Goal: Navigation & Orientation: Find specific page/section

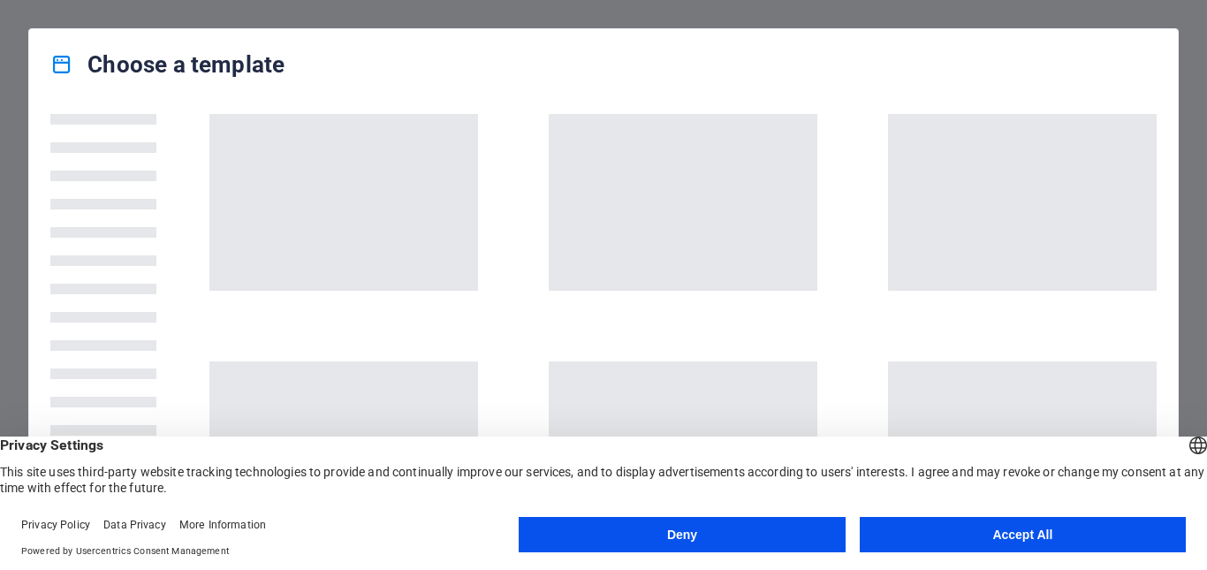
click at [1039, 532] on button "Accept All" at bounding box center [1023, 534] width 326 height 35
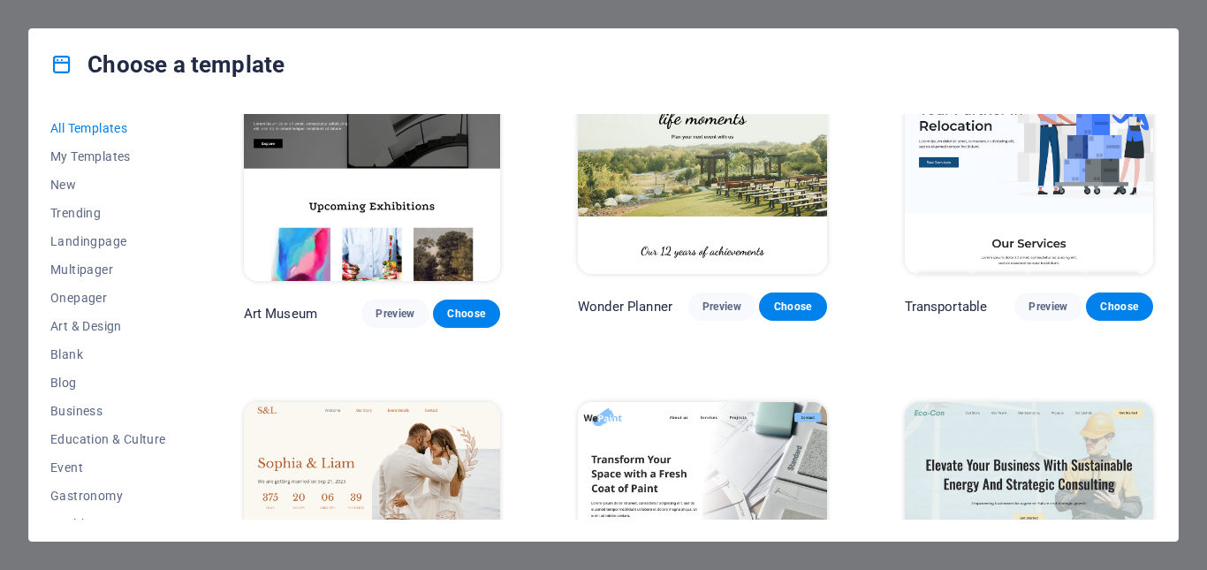
scroll to position [530, 0]
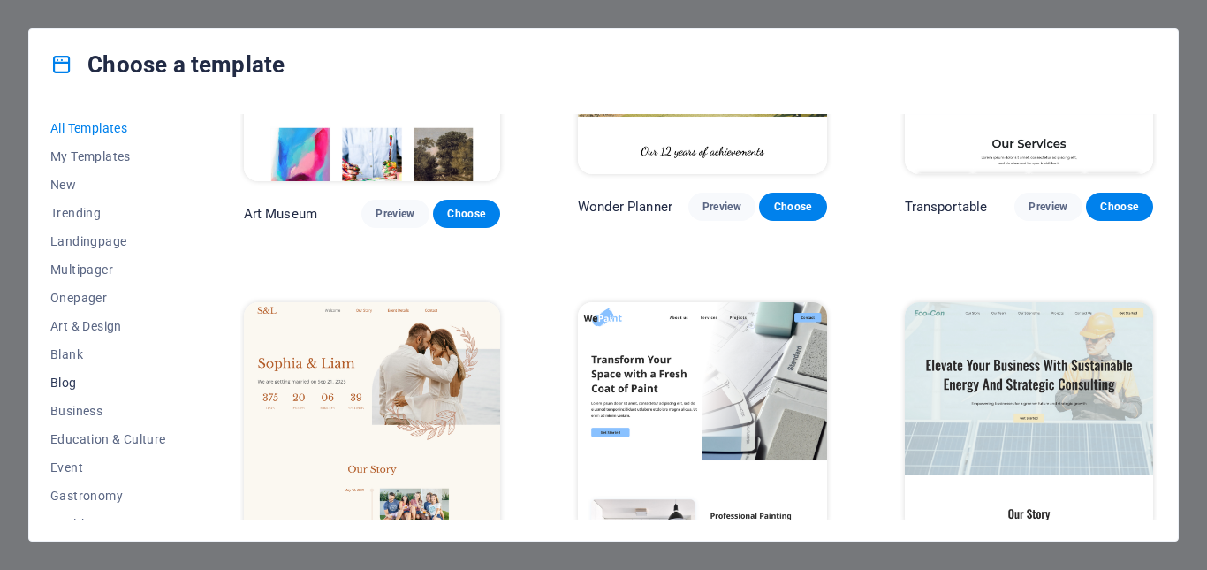
click at [68, 381] on span "Blog" at bounding box center [108, 383] width 116 height 14
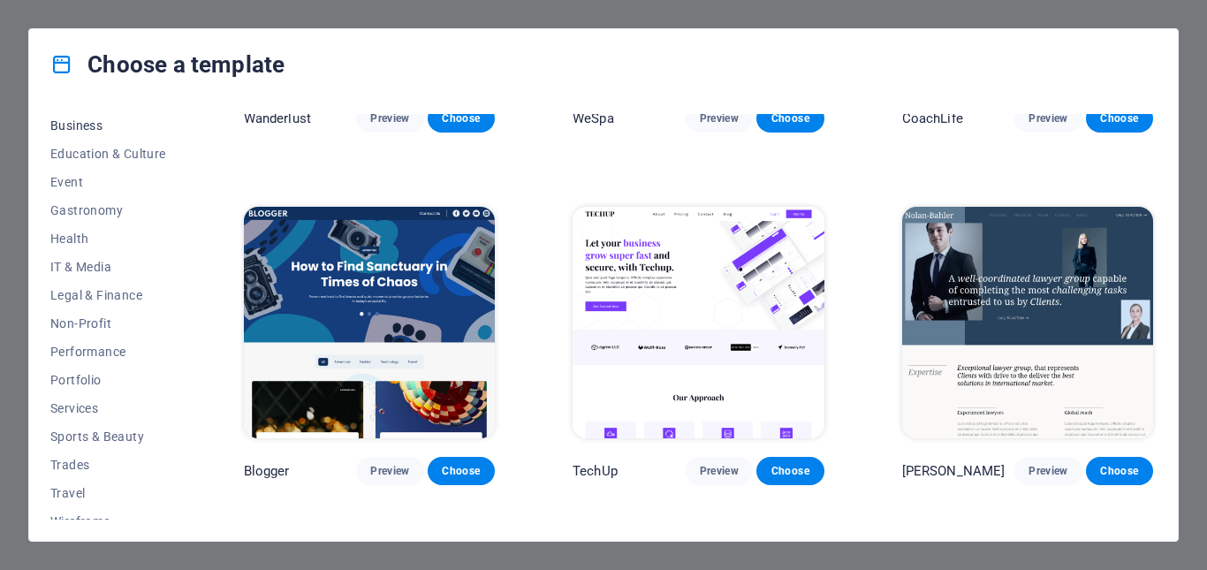
scroll to position [301, 0]
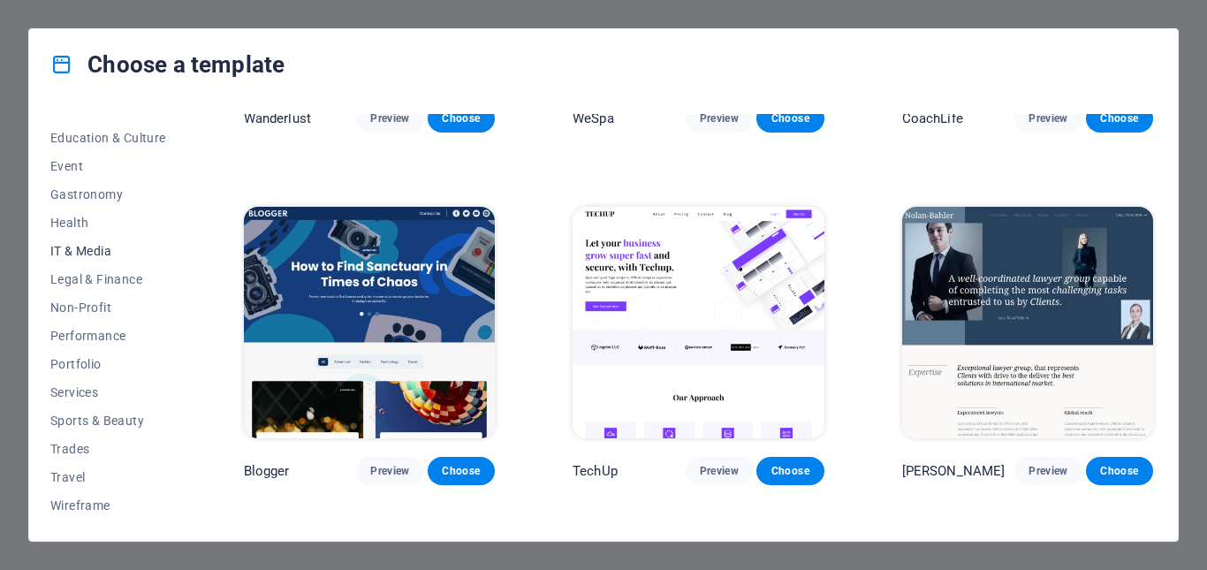
click at [64, 247] on span "IT & Media" at bounding box center [108, 251] width 116 height 14
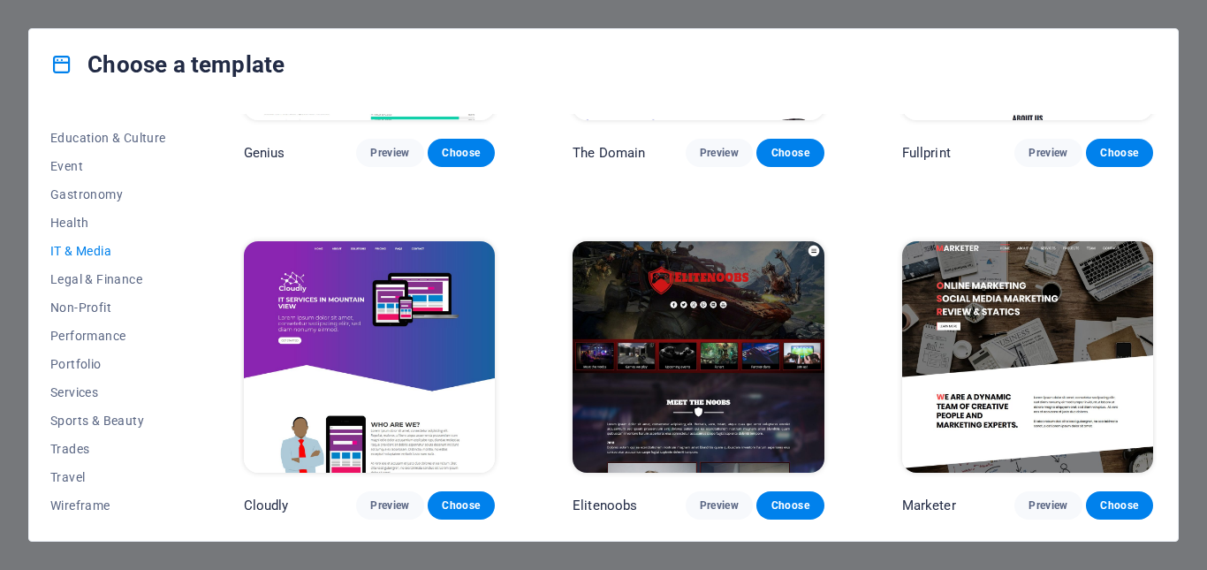
scroll to position [269, 0]
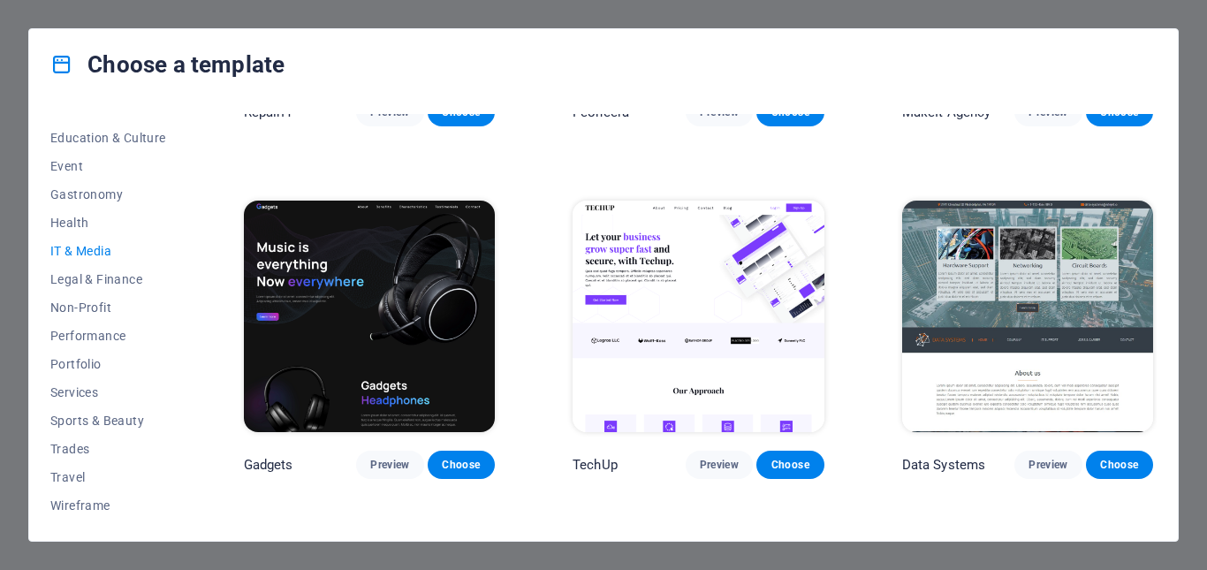
click at [83, 244] on span "IT & Media" at bounding box center [108, 251] width 116 height 14
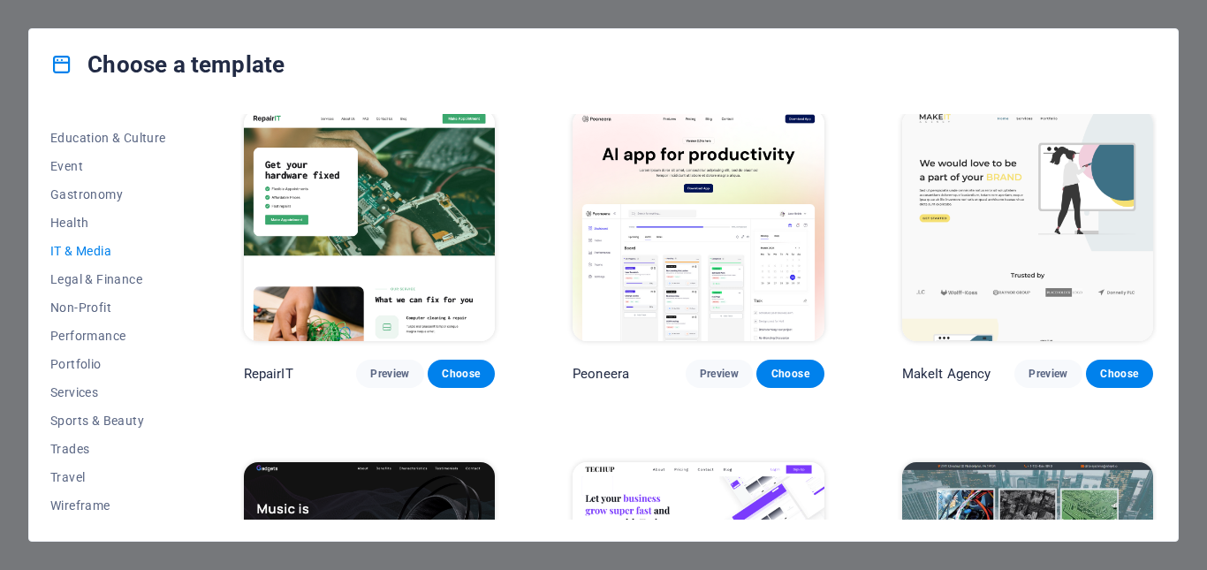
scroll to position [0, 0]
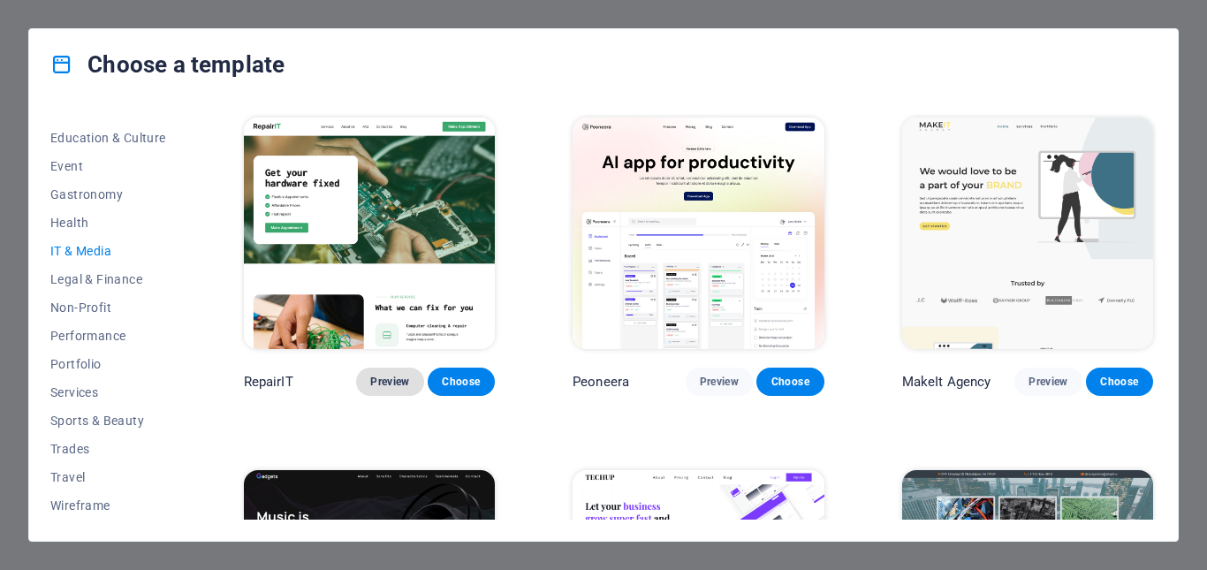
click at [384, 383] on span "Preview" at bounding box center [389, 382] width 39 height 14
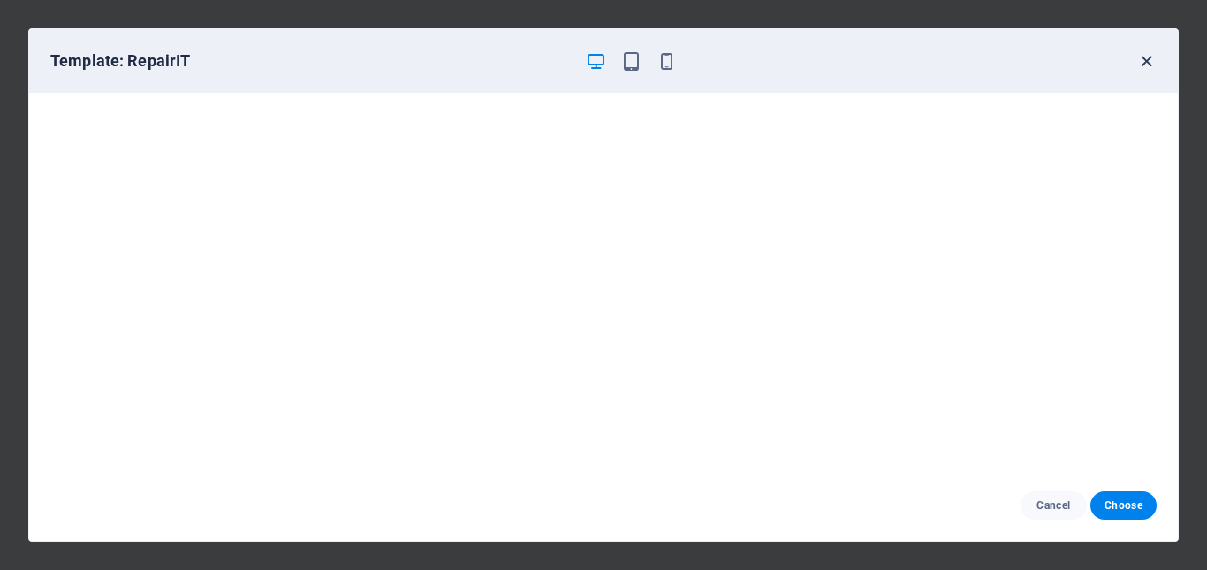
click at [1144, 57] on icon "button" at bounding box center [1146, 61] width 20 height 20
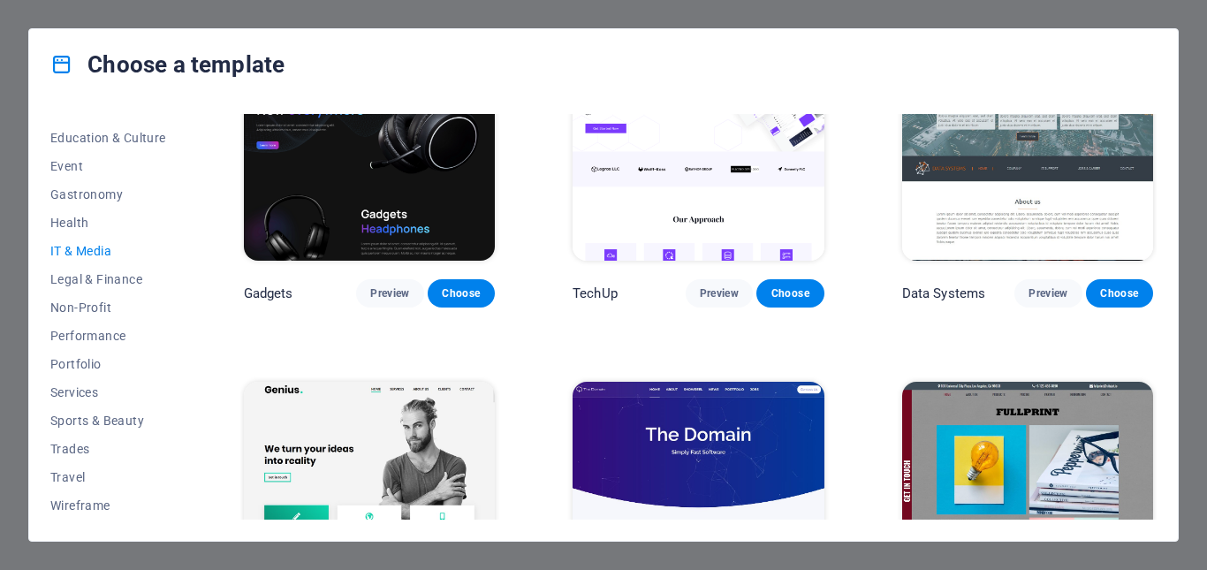
scroll to position [442, 0]
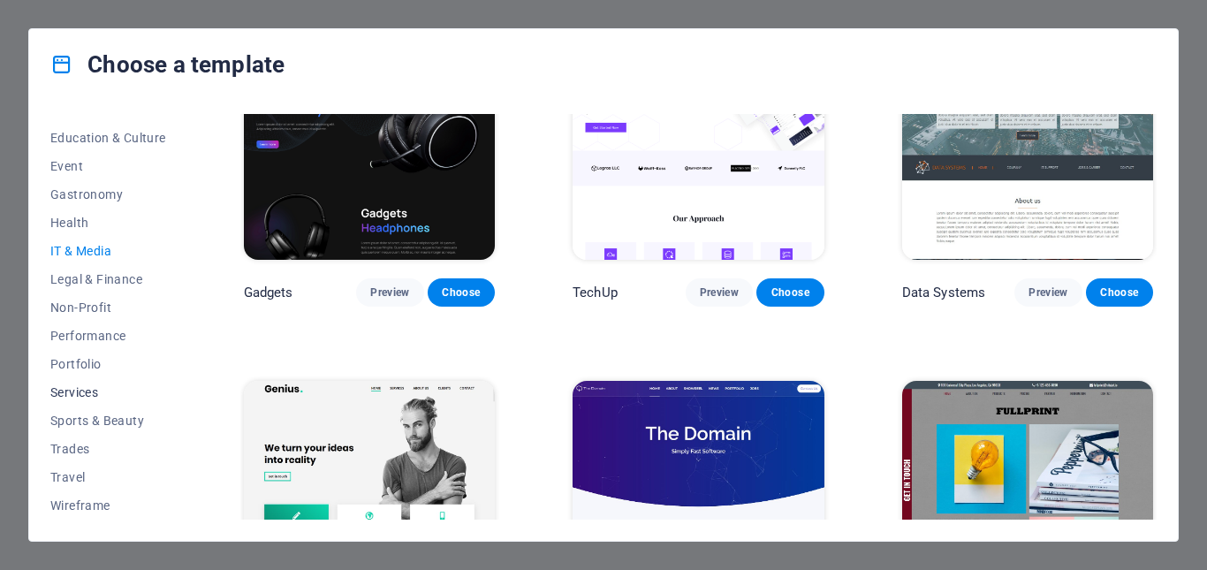
click at [76, 393] on span "Services" at bounding box center [108, 392] width 116 height 14
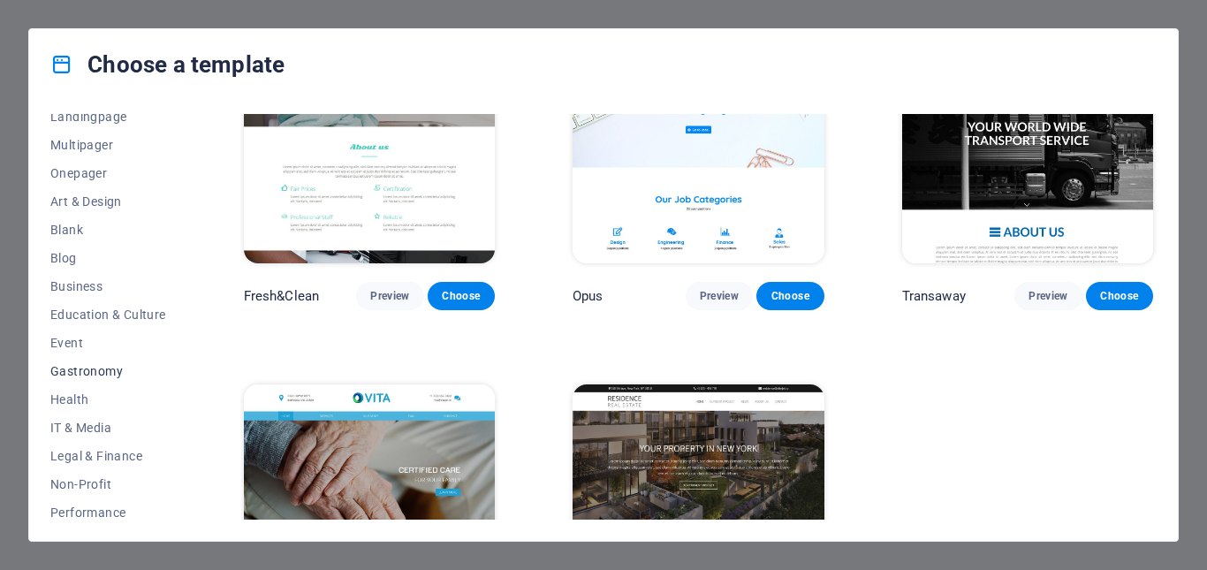
scroll to position [301, 0]
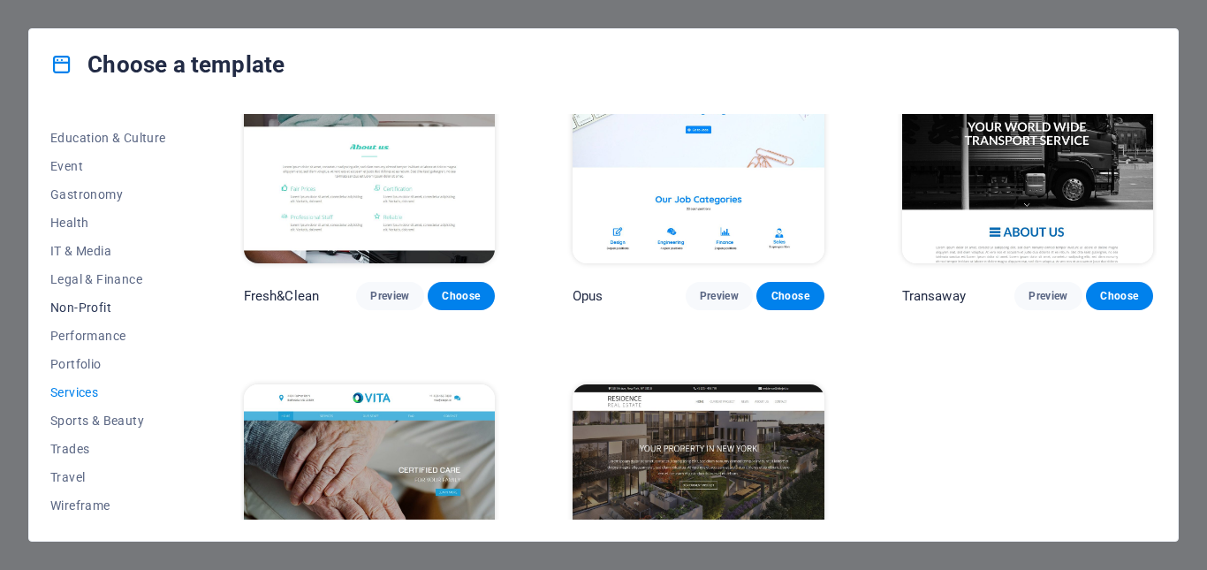
click at [80, 305] on span "Non-Profit" at bounding box center [108, 307] width 116 height 14
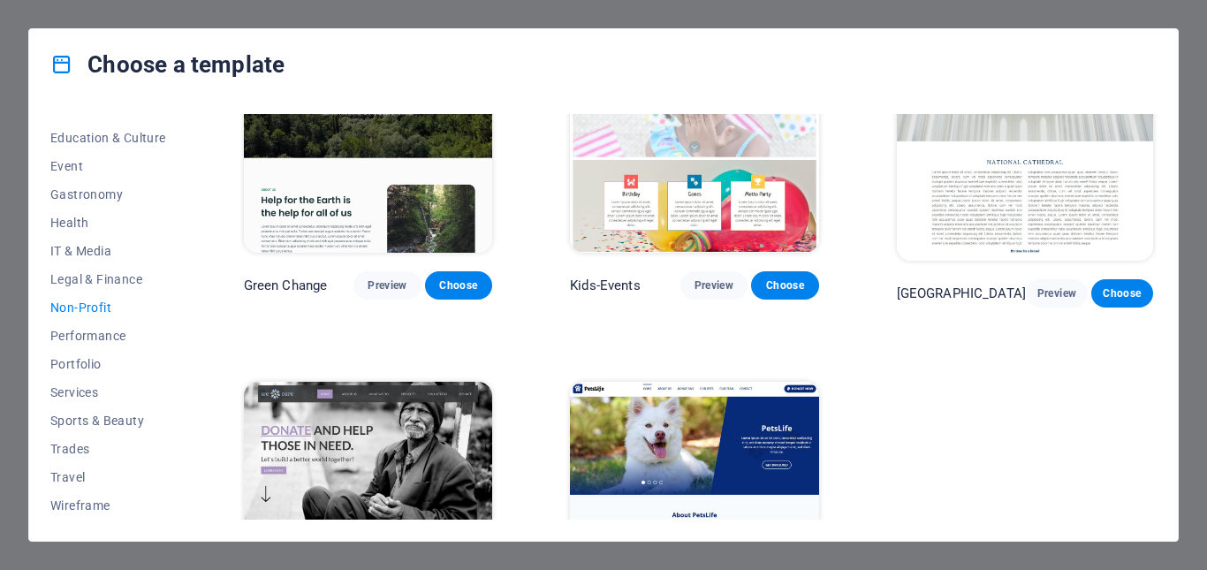
scroll to position [232, 0]
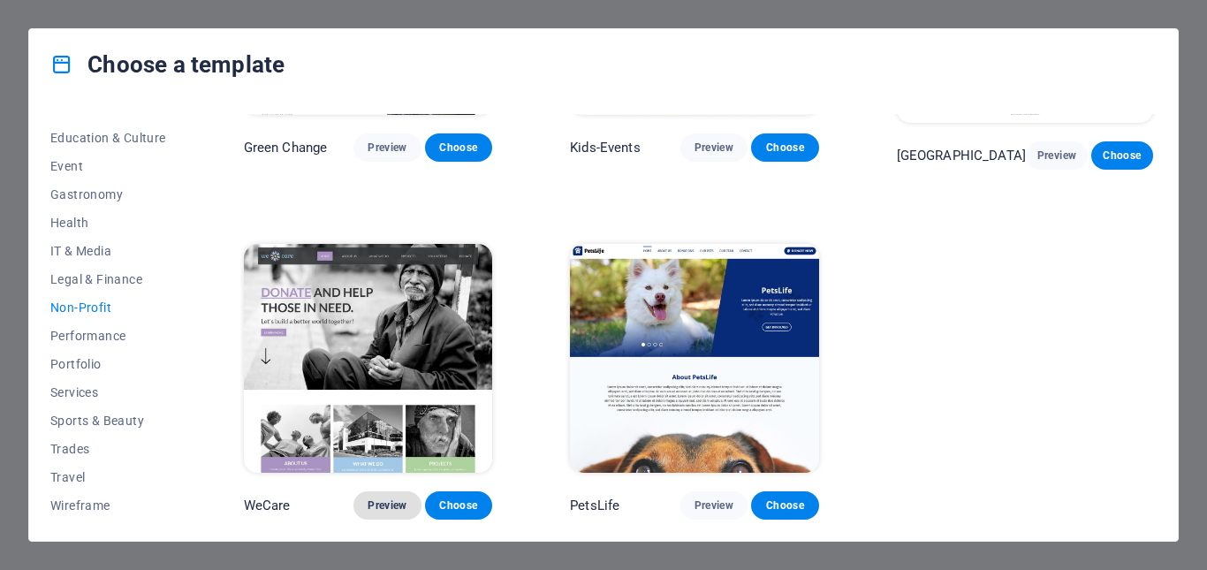
click at [398, 507] on span "Preview" at bounding box center [387, 505] width 39 height 14
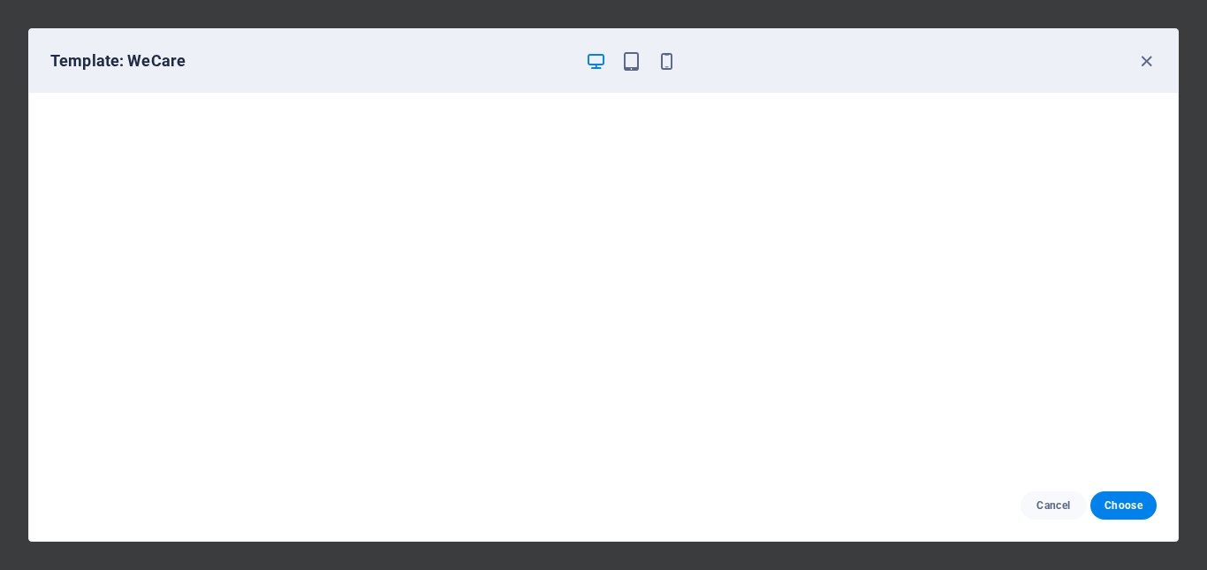
scroll to position [4, 0]
click at [1153, 60] on icon "button" at bounding box center [1146, 61] width 20 height 20
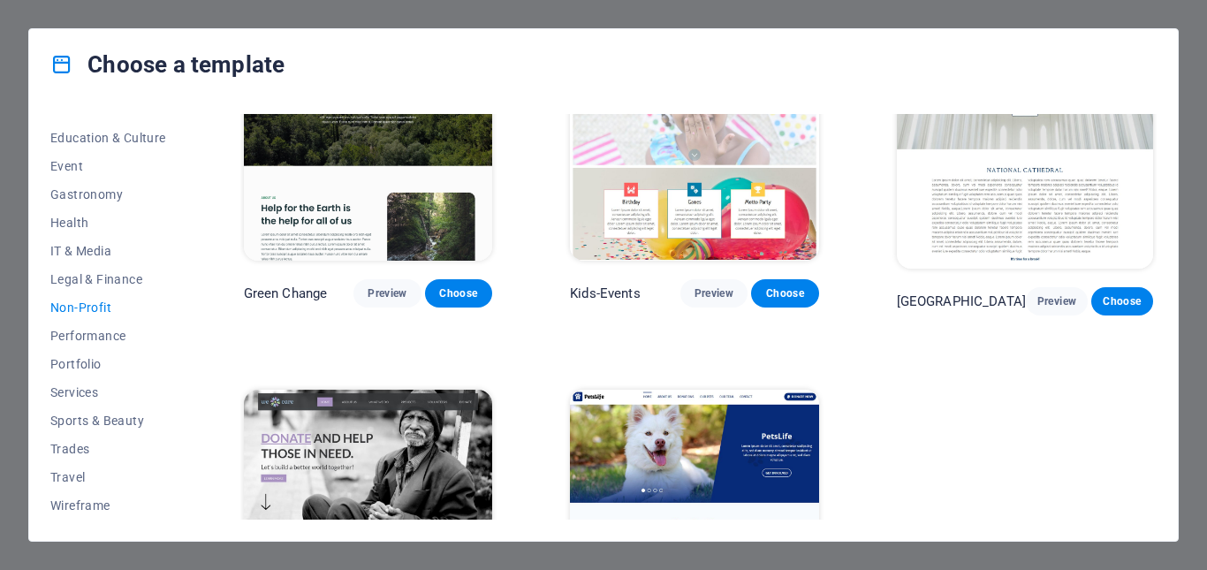
scroll to position [0, 0]
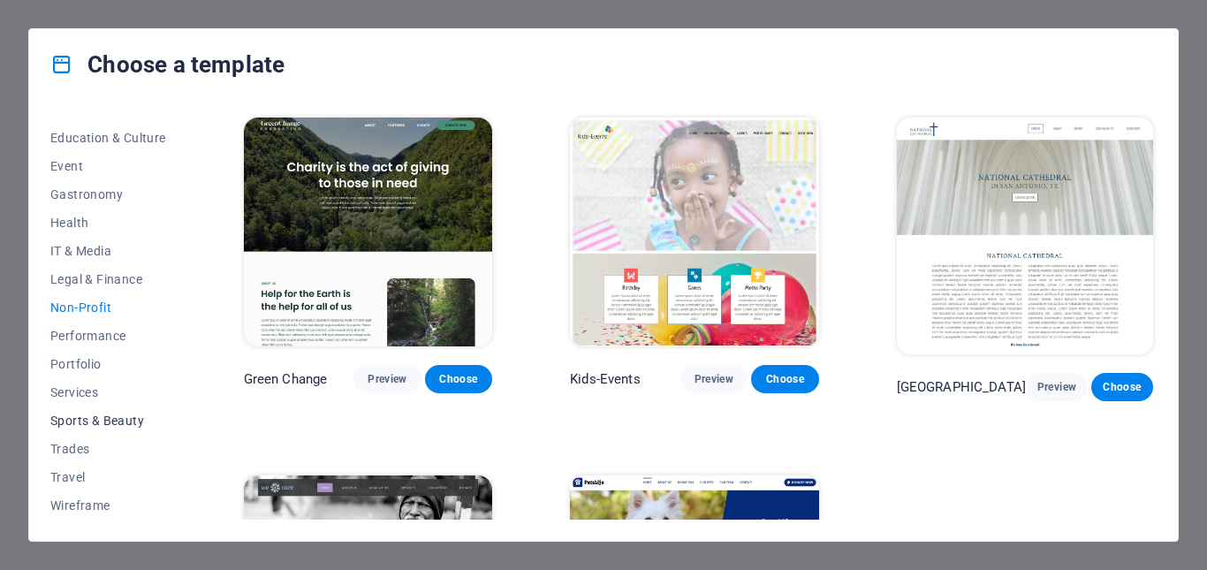
click at [119, 422] on span "Sports & Beauty" at bounding box center [108, 421] width 116 height 14
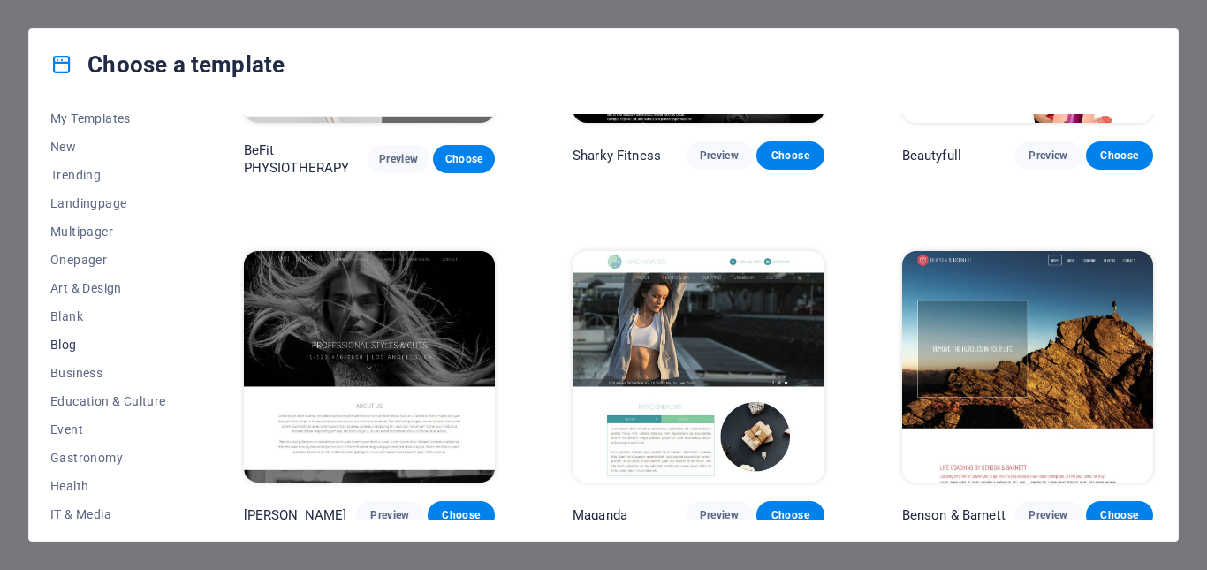
scroll to position [36, 0]
click at [66, 350] on span "Blog" at bounding box center [108, 346] width 116 height 14
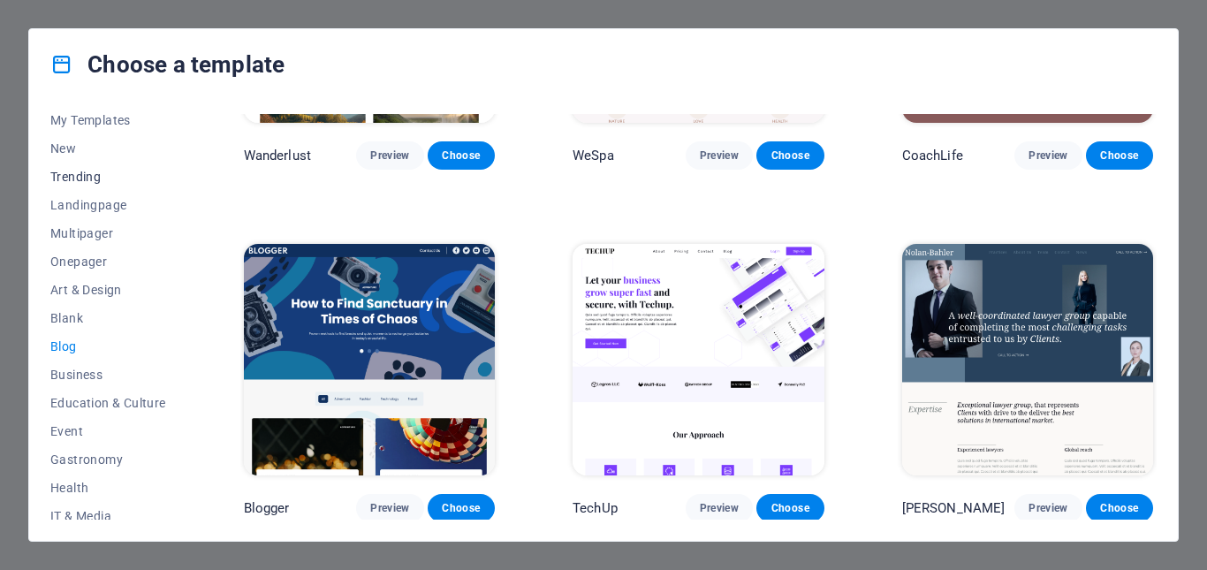
click at [69, 170] on span "Trending" at bounding box center [108, 177] width 116 height 14
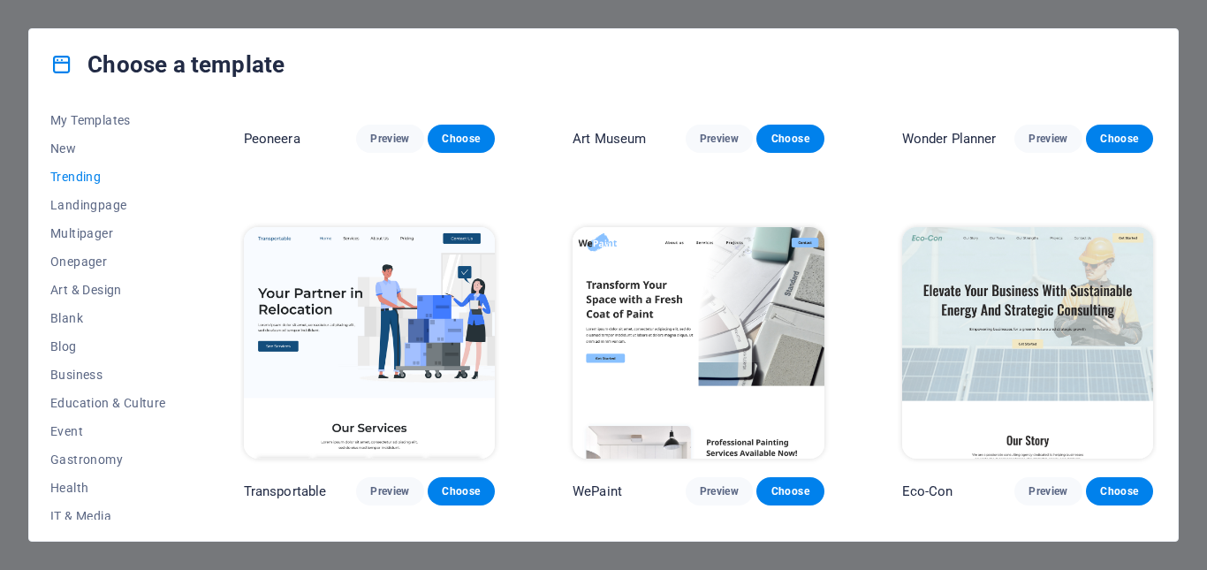
scroll to position [0, 0]
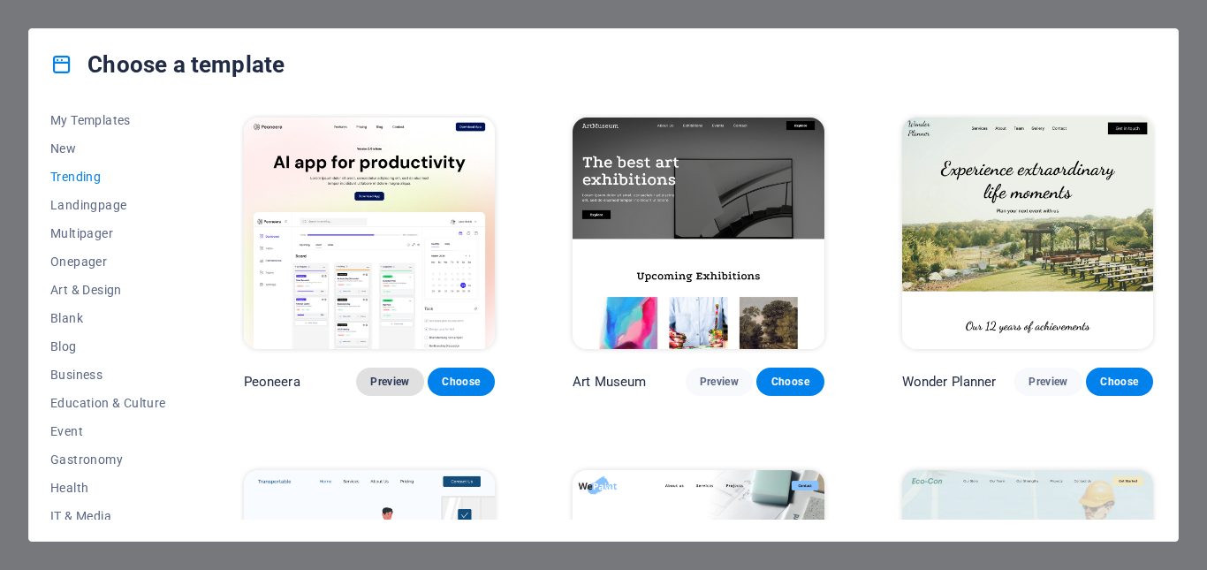
click at [391, 378] on span "Preview" at bounding box center [389, 382] width 39 height 14
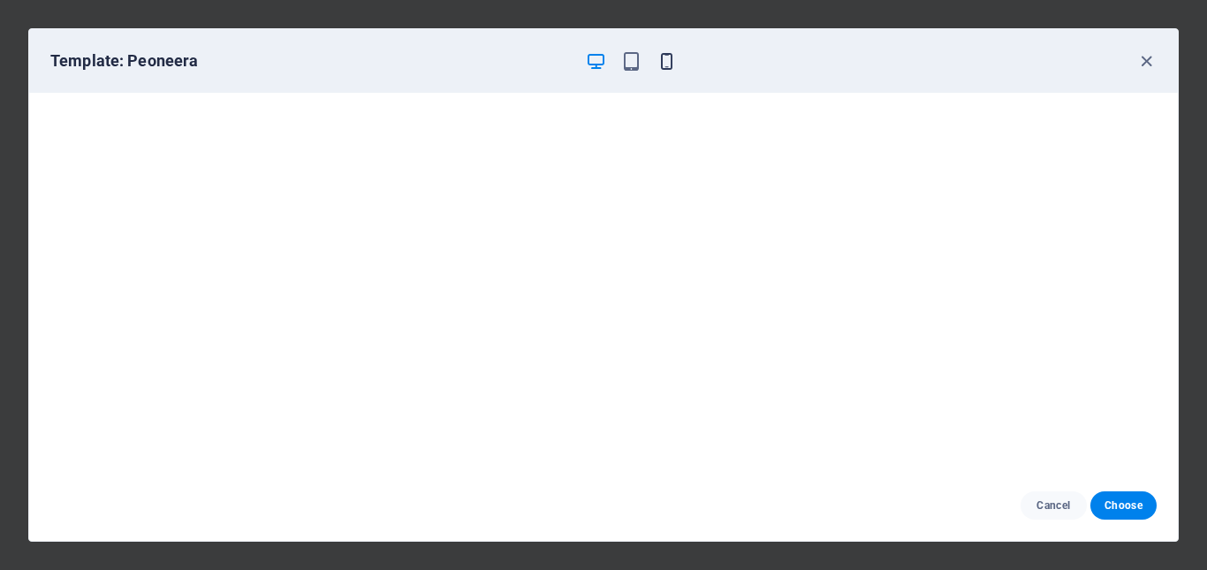
click at [665, 64] on icon "button" at bounding box center [666, 61] width 20 height 20
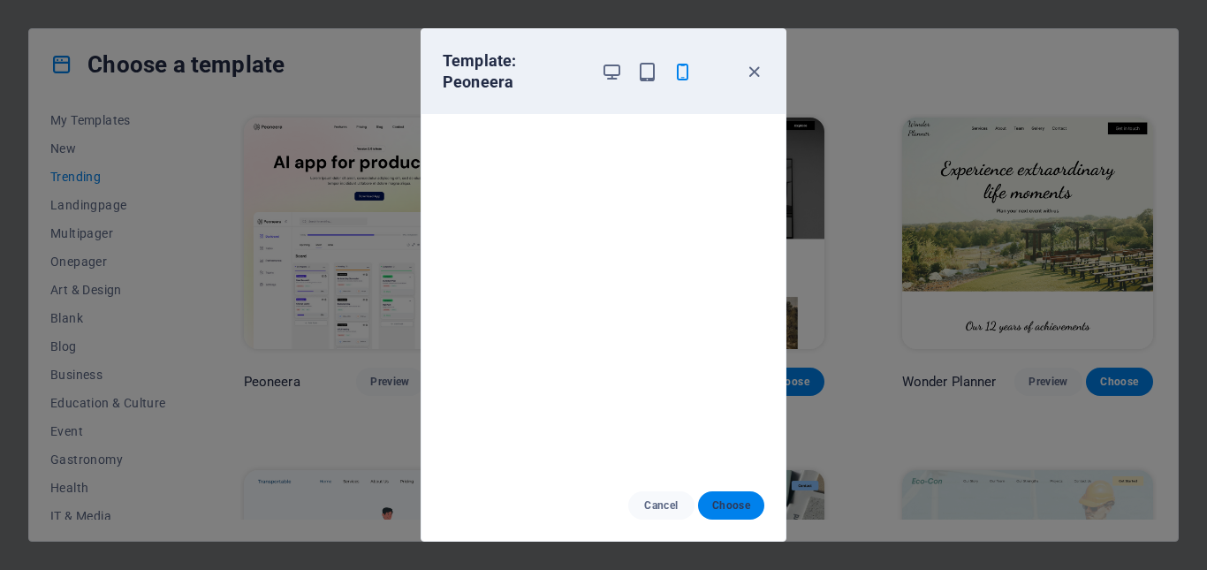
click at [726, 503] on span "Choose" at bounding box center [731, 505] width 38 height 14
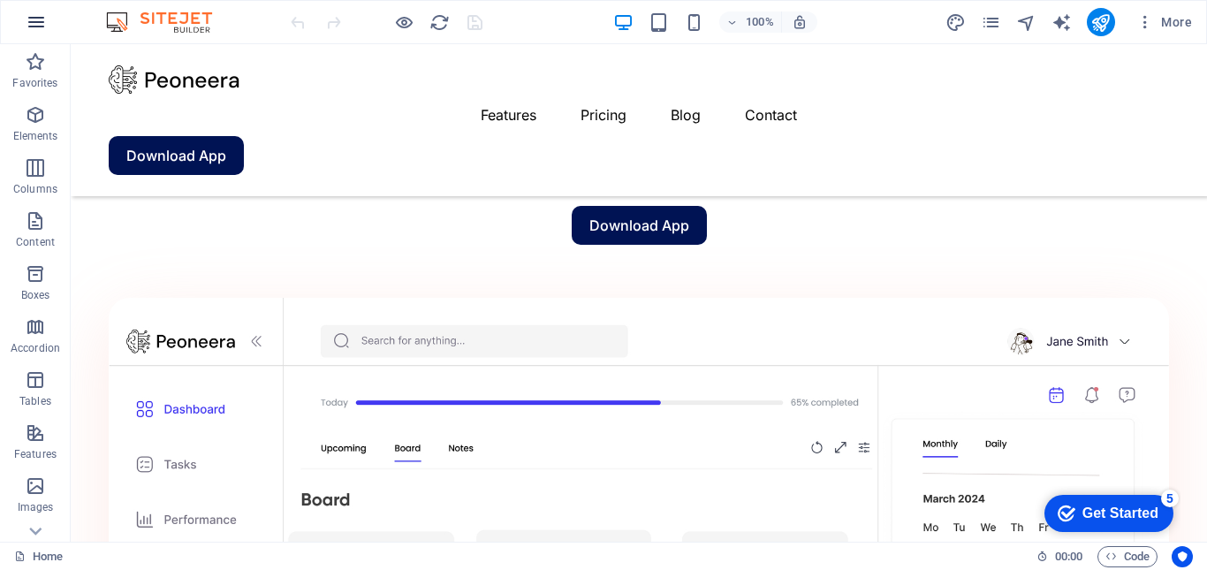
click at [48, 16] on button "button" at bounding box center [36, 22] width 42 height 42
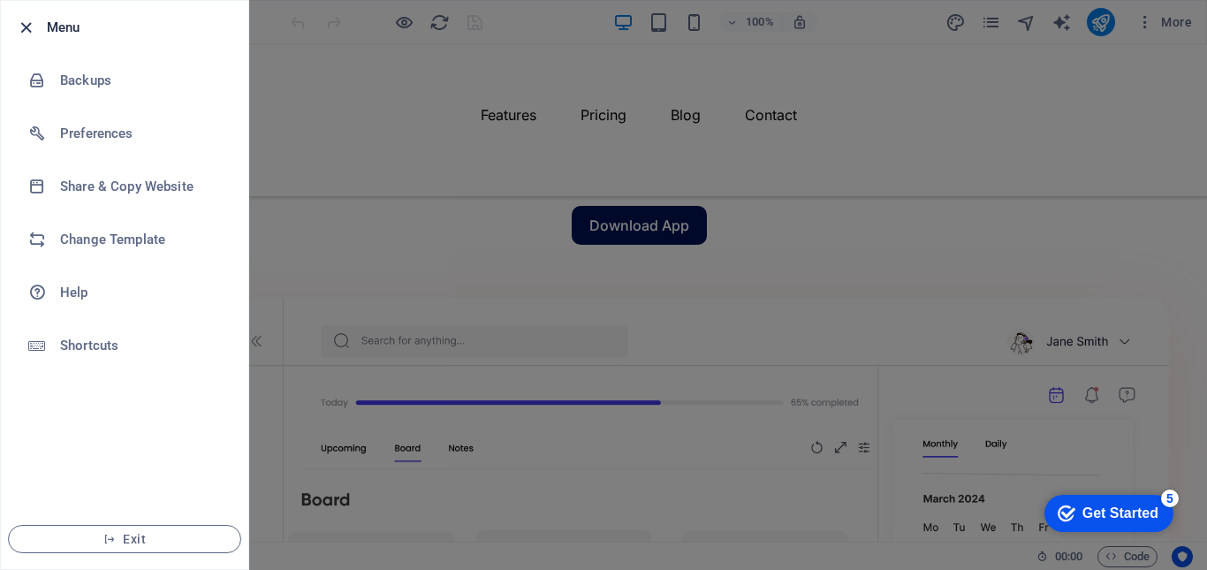
click at [26, 22] on icon "button" at bounding box center [26, 28] width 20 height 20
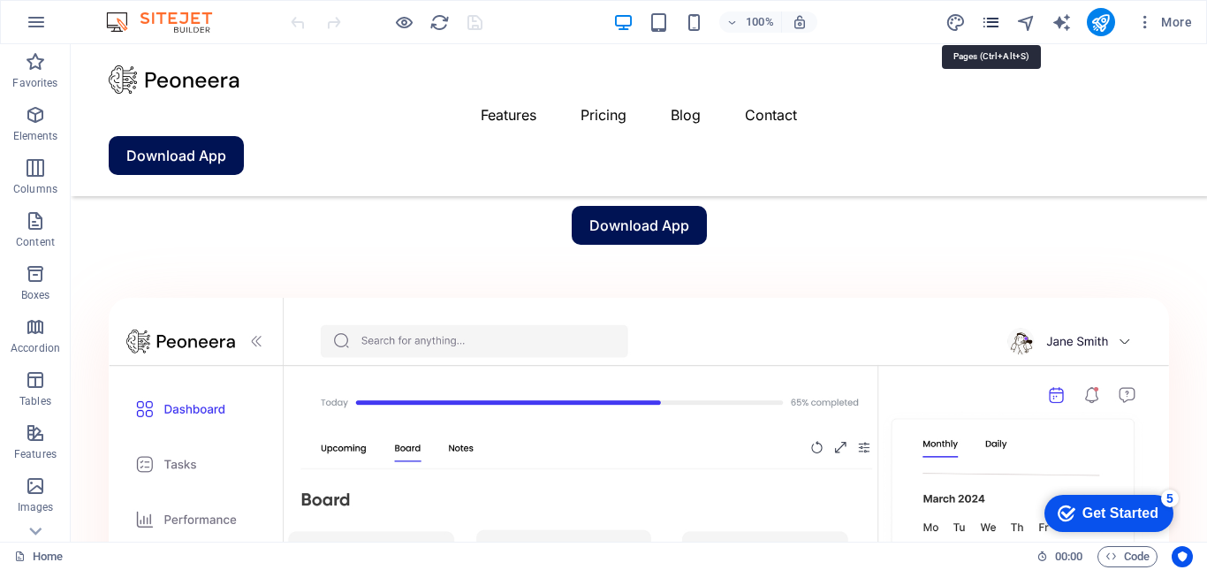
click at [991, 23] on icon "pages" at bounding box center [991, 22] width 20 height 20
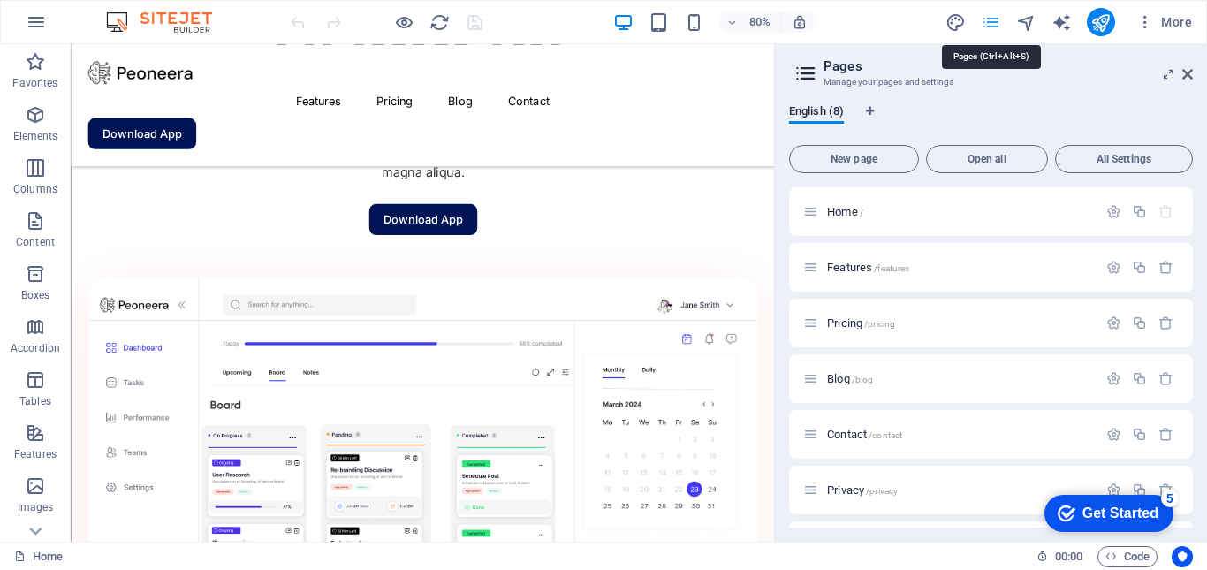
scroll to position [1348, 0]
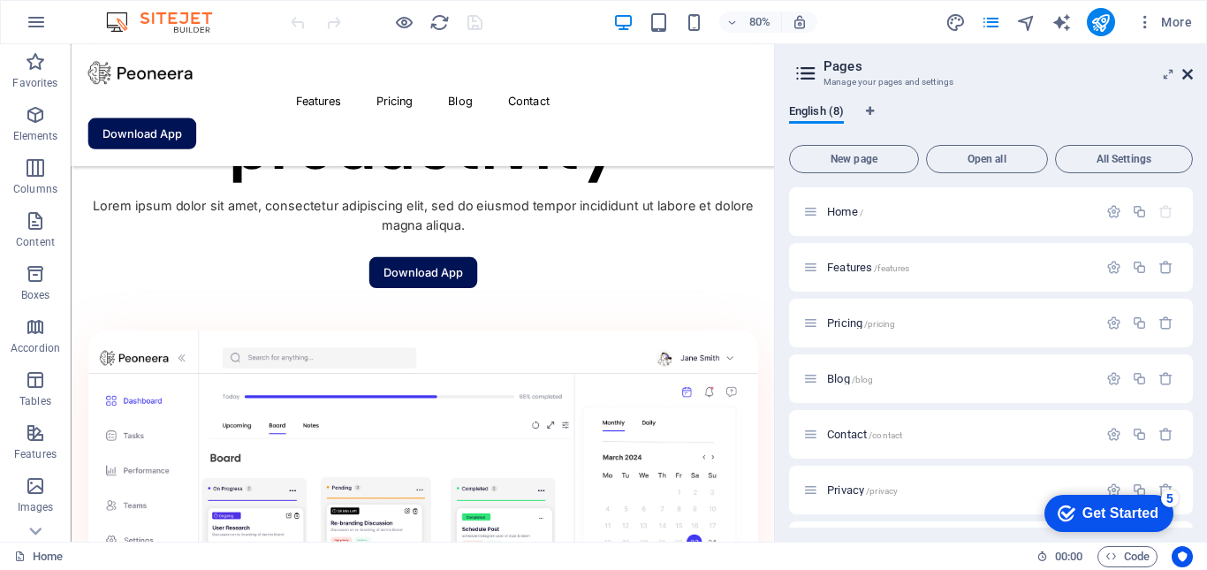
click at [1189, 72] on icon at bounding box center [1187, 74] width 11 height 14
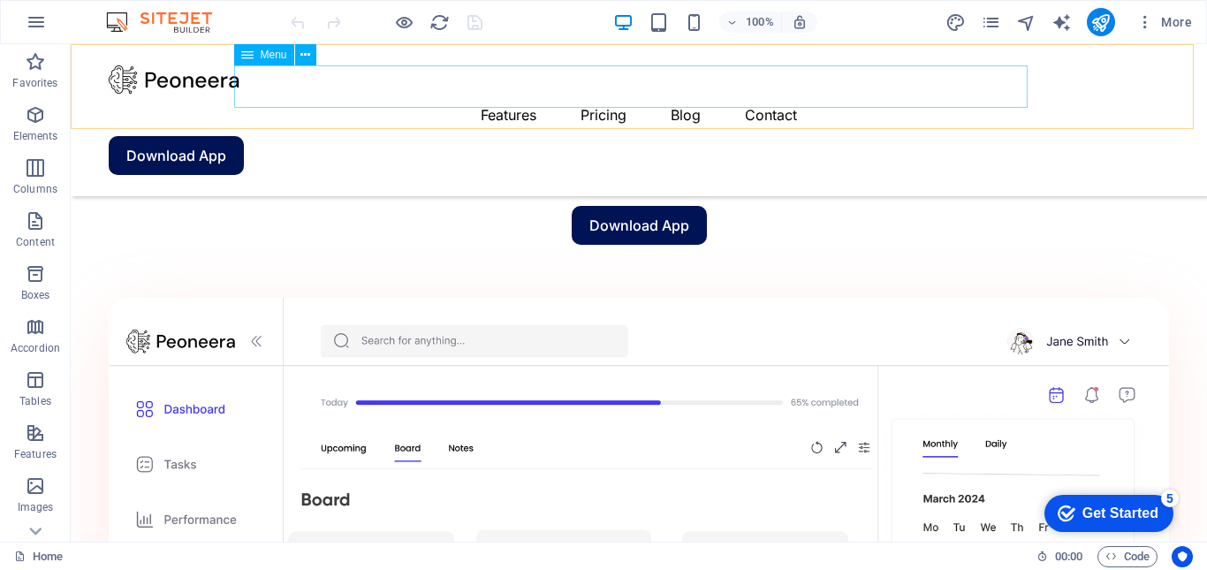
click at [675, 94] on nav "Features Pricing Blog Contact" at bounding box center [639, 115] width 1060 height 42
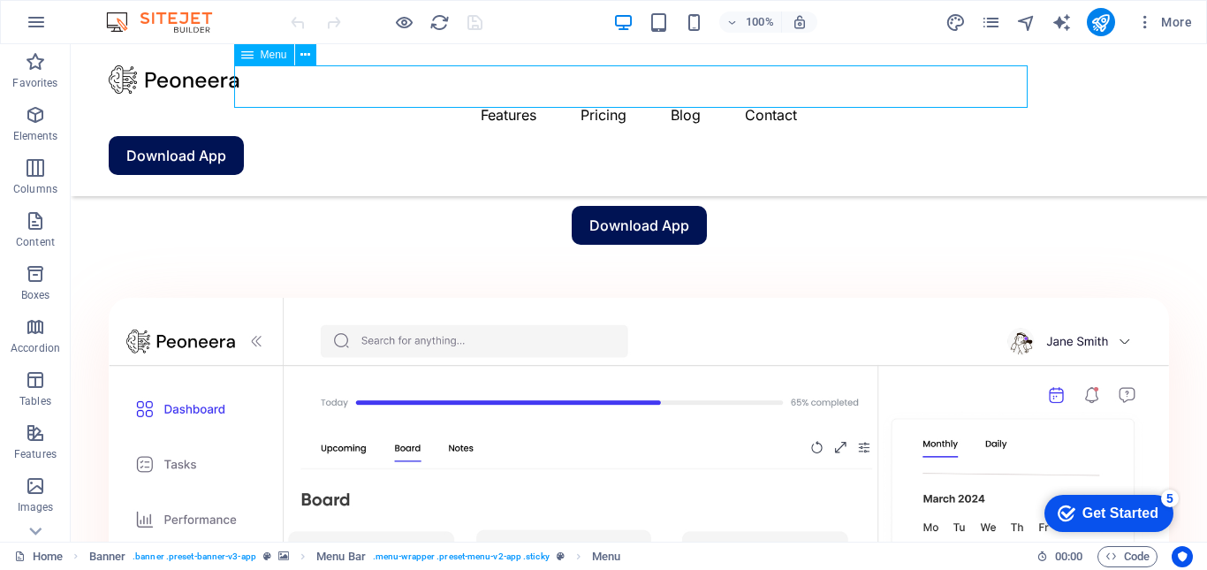
click at [577, 94] on nav "Features Pricing Blog Contact" at bounding box center [639, 115] width 1060 height 42
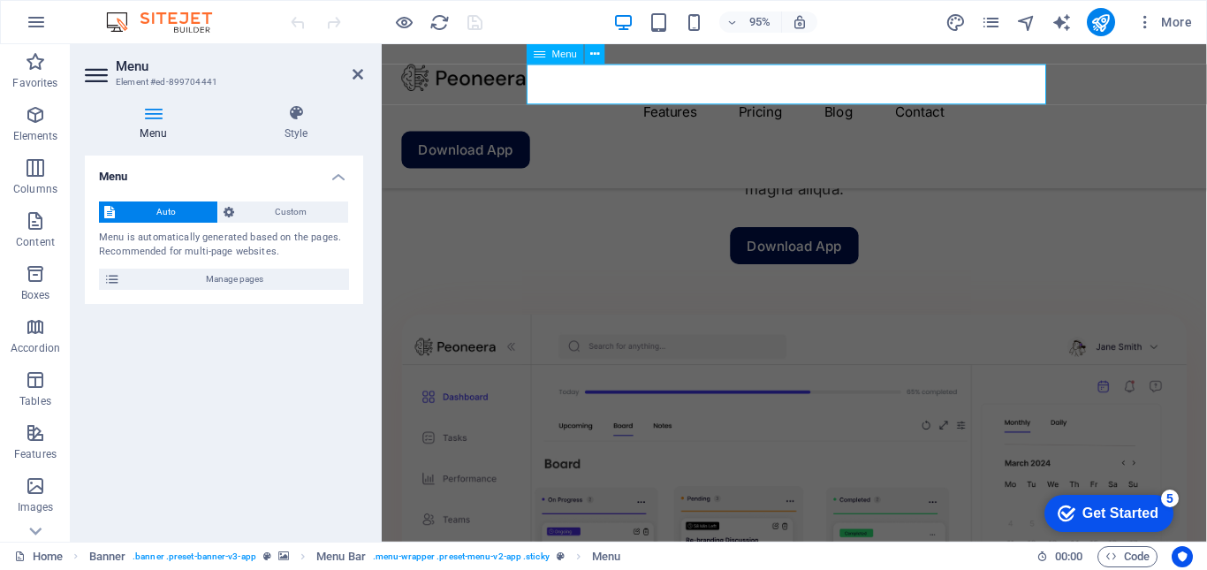
scroll to position [1341, 0]
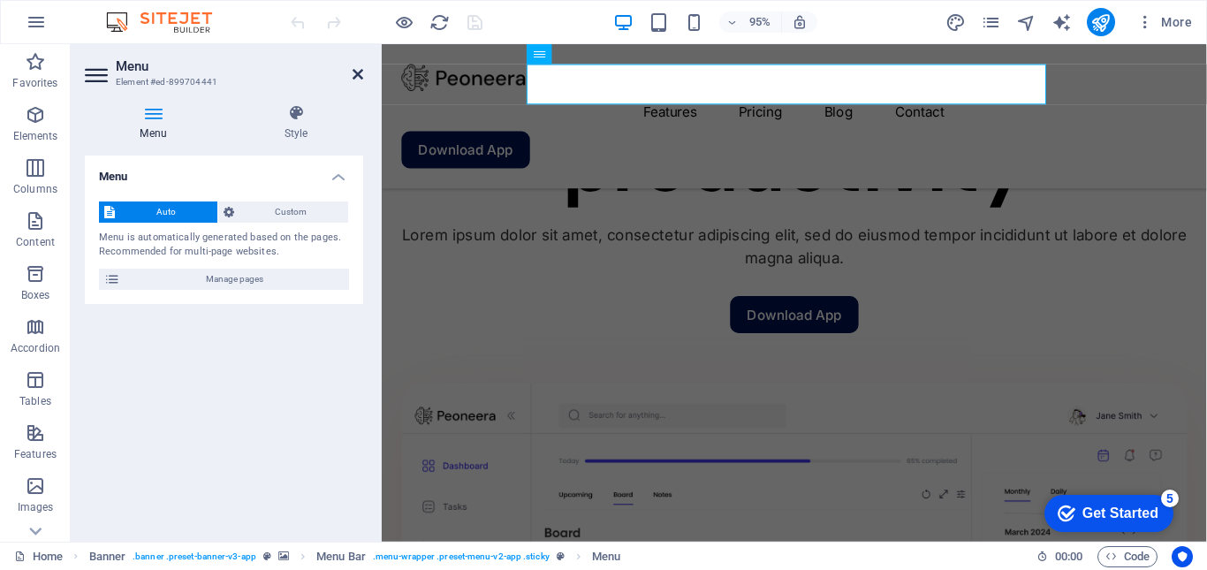
click at [355, 75] on icon at bounding box center [358, 74] width 11 height 14
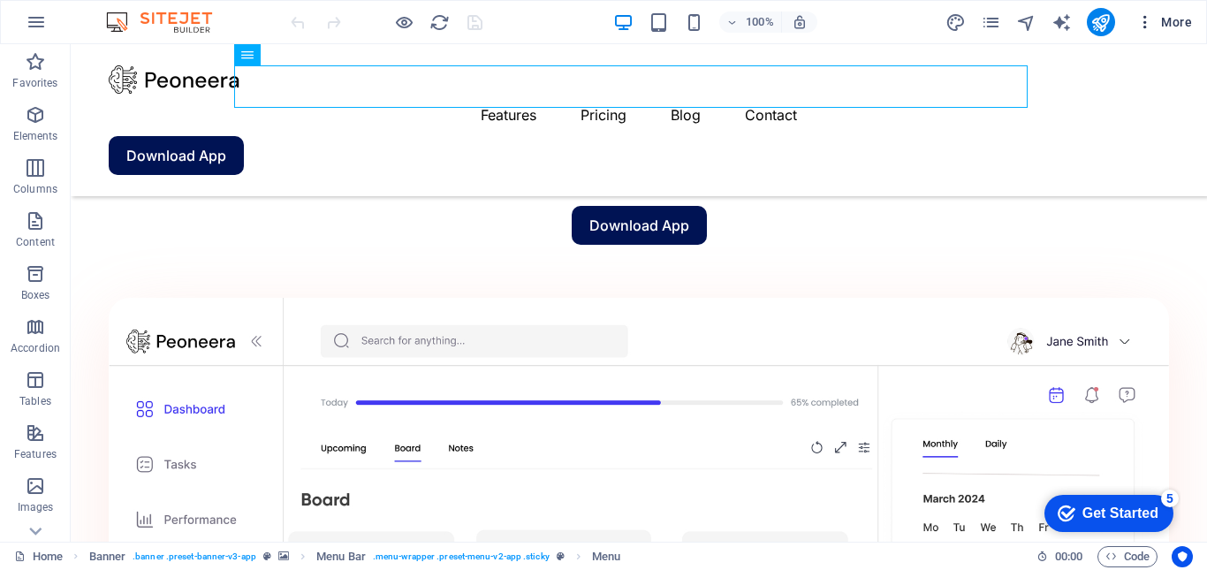
click at [1147, 25] on icon "button" at bounding box center [1145, 22] width 18 height 18
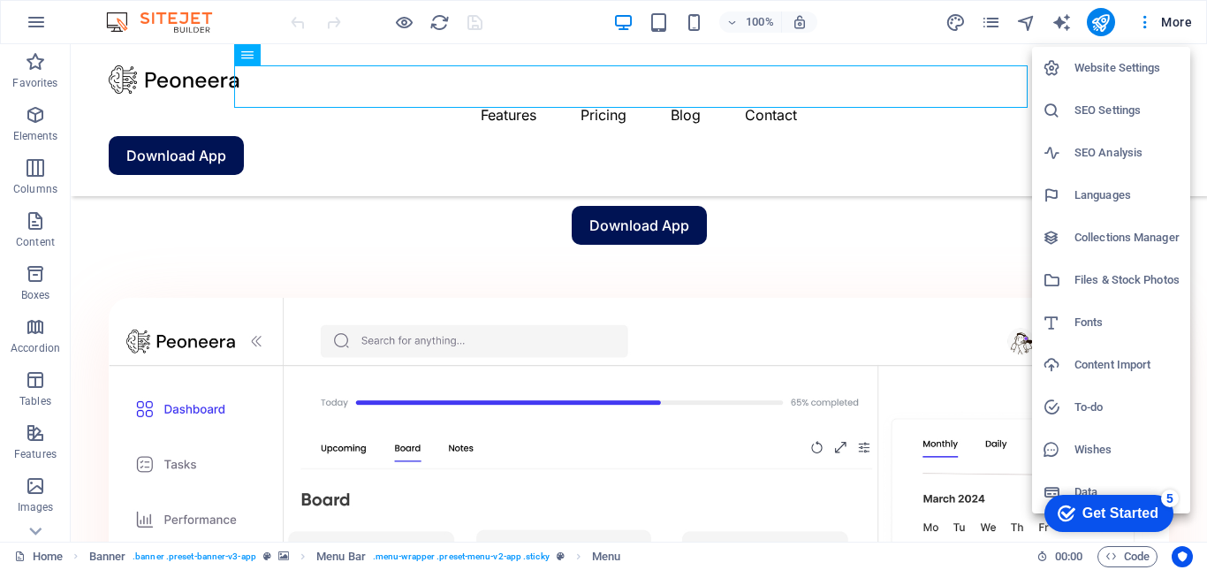
click at [263, 35] on div at bounding box center [603, 285] width 1207 height 570
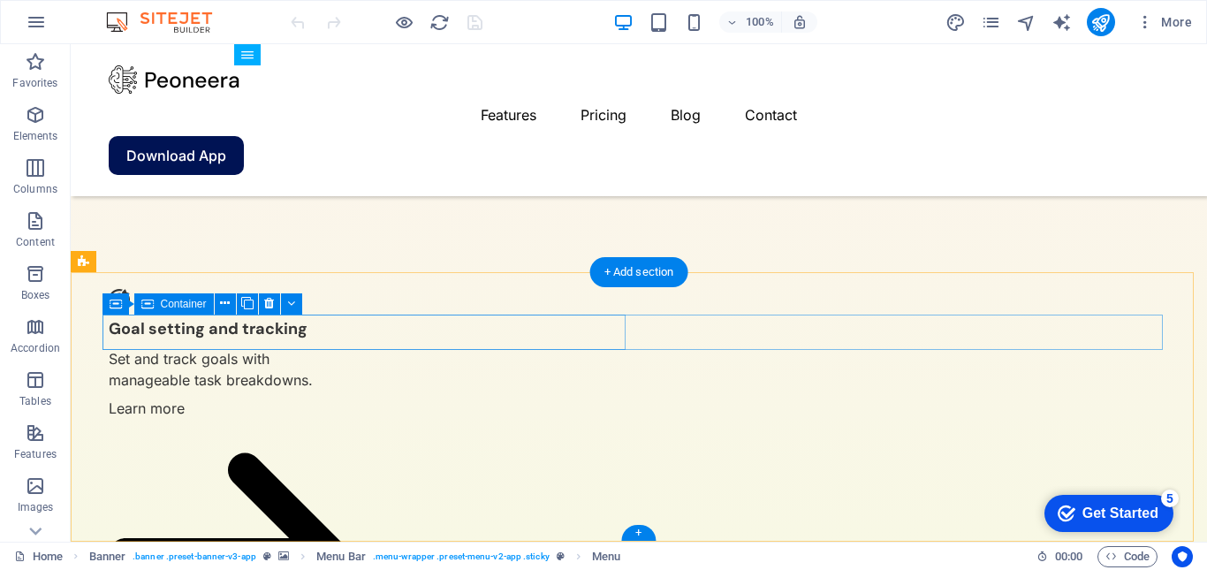
scroll to position [4331, 0]
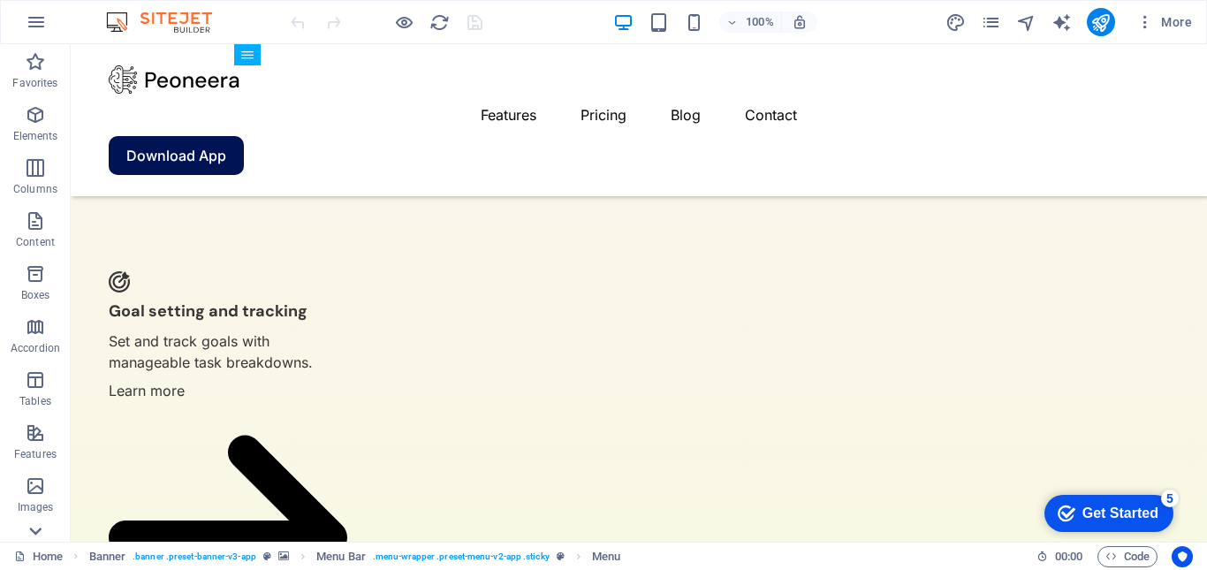
click at [40, 67] on icon at bounding box center [35, 54] width 25 height 25
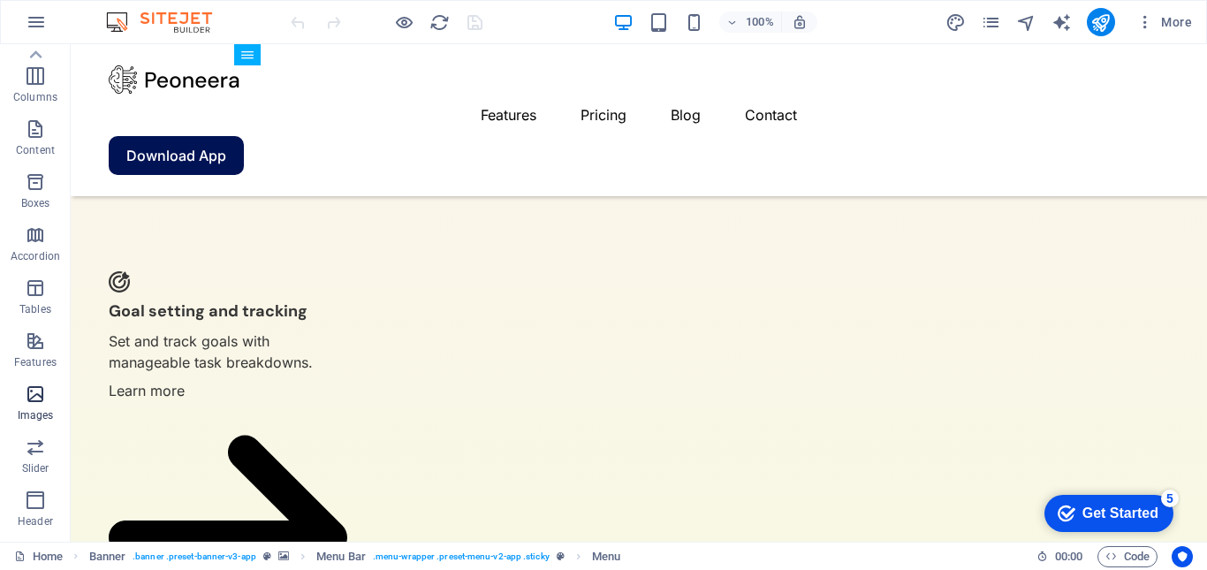
scroll to position [0, 0]
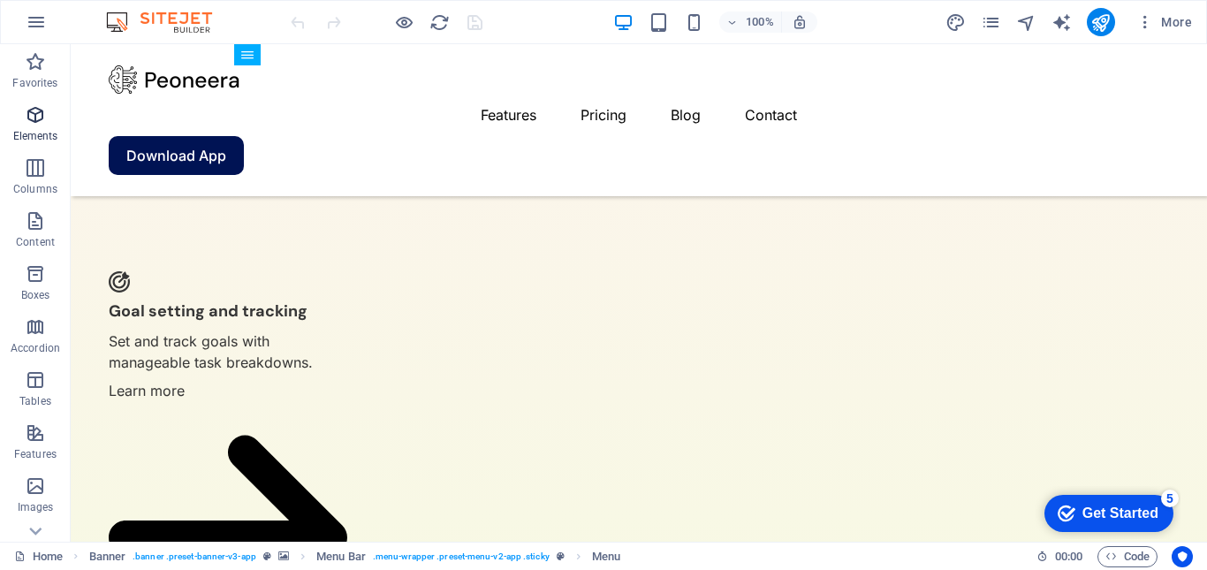
click at [28, 116] on icon "button" at bounding box center [35, 114] width 21 height 21
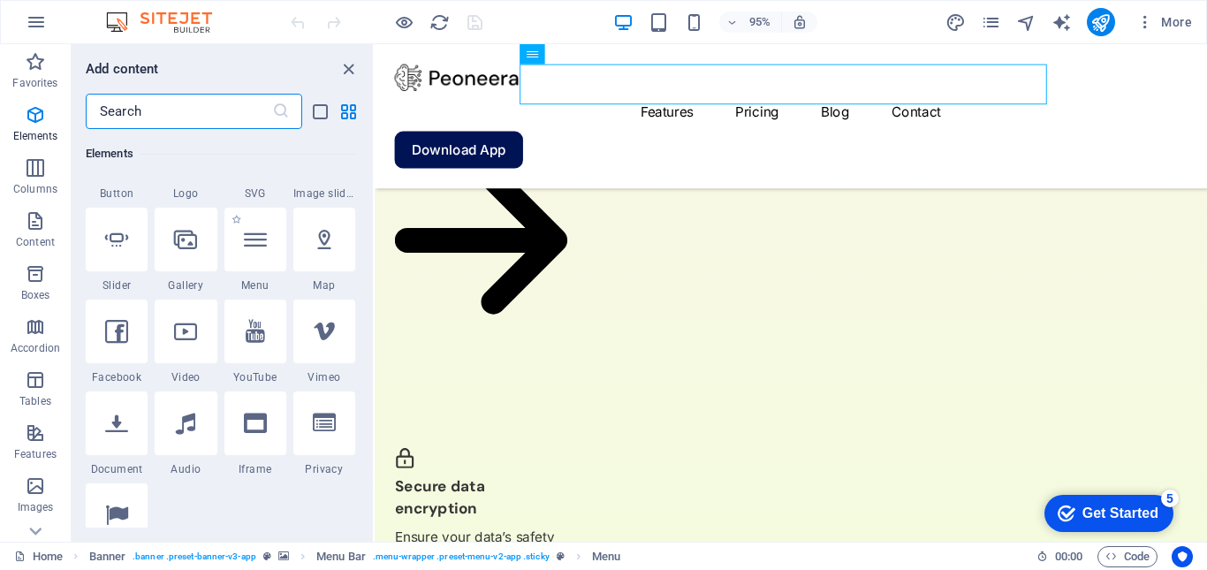
scroll to position [453, 0]
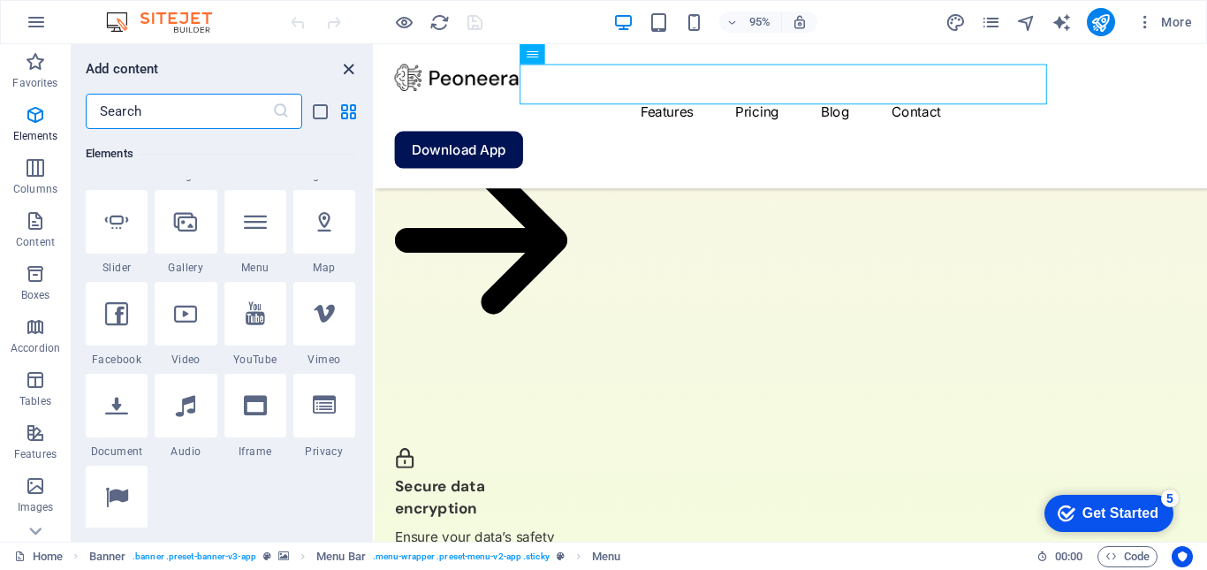
click at [339, 71] on icon "close panel" at bounding box center [348, 69] width 20 height 20
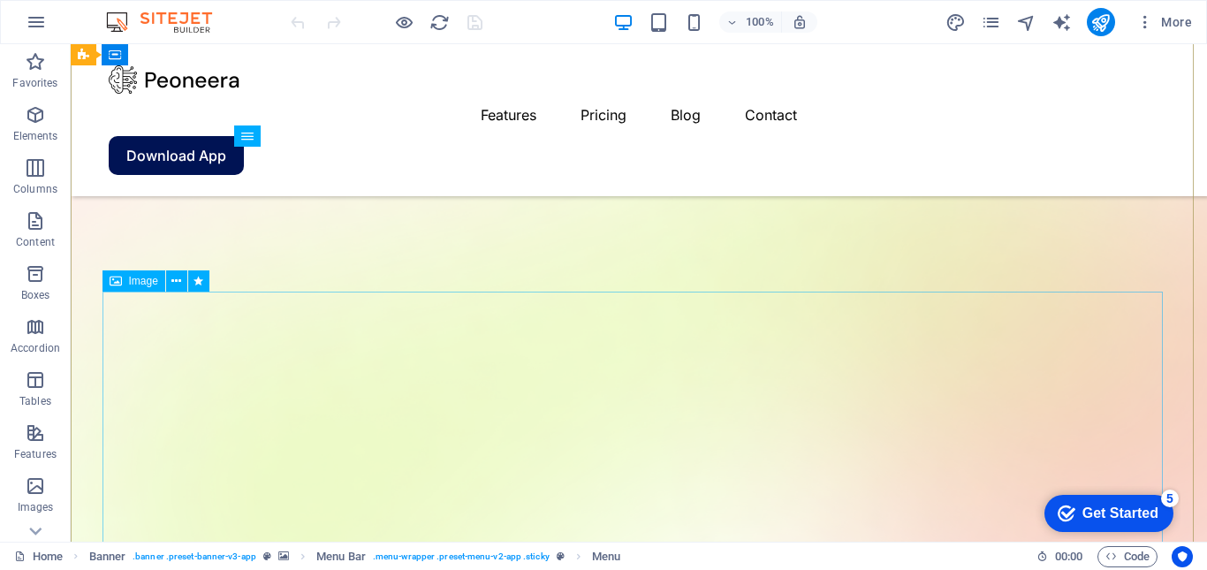
scroll to position [0, 0]
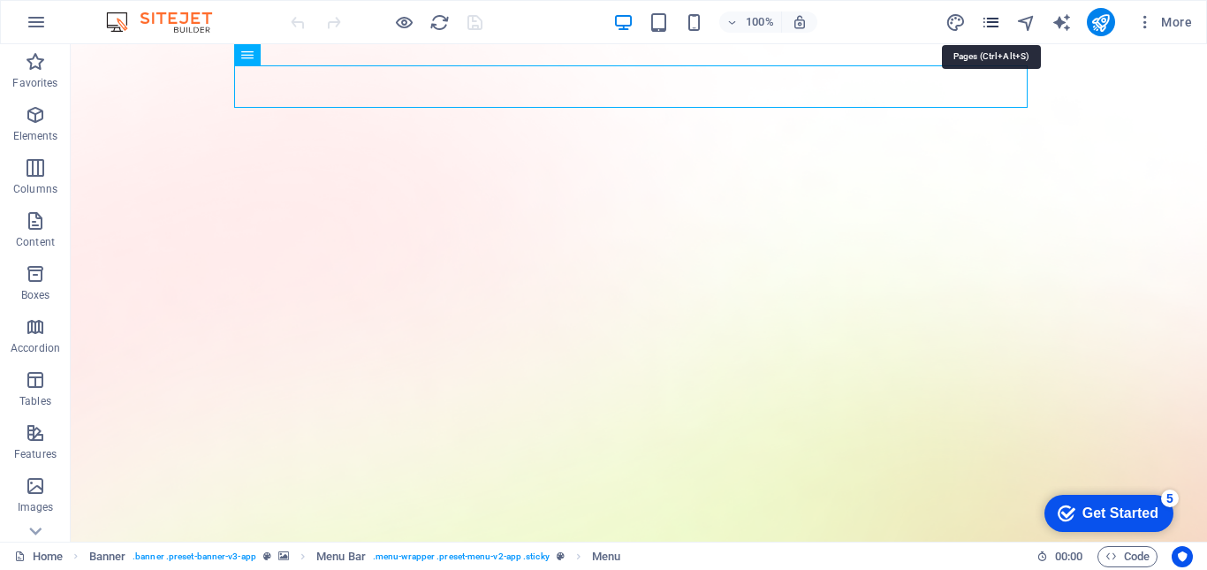
click at [990, 22] on icon "pages" at bounding box center [991, 22] width 20 height 20
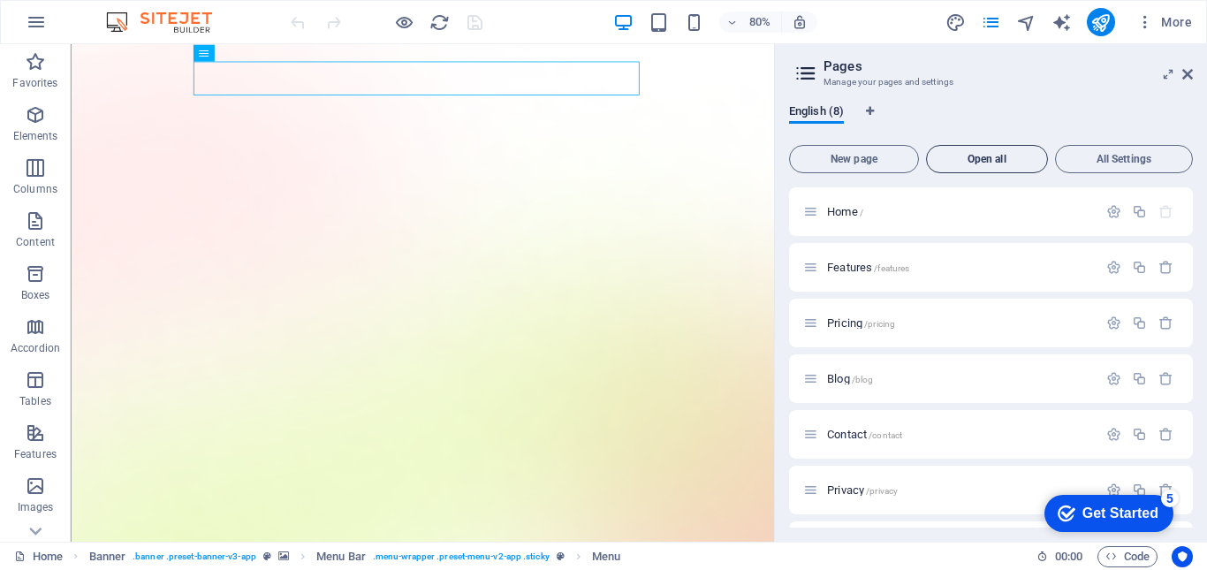
click at [996, 160] on span "Open all" at bounding box center [987, 159] width 106 height 11
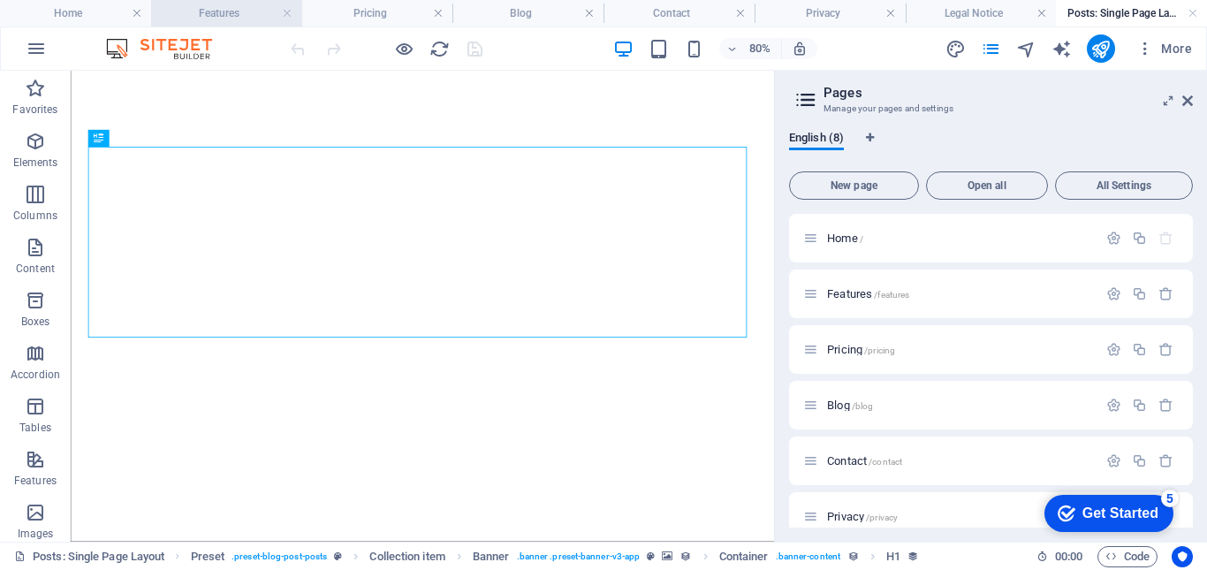
click at [203, 14] on h4 "Features" at bounding box center [226, 13] width 151 height 19
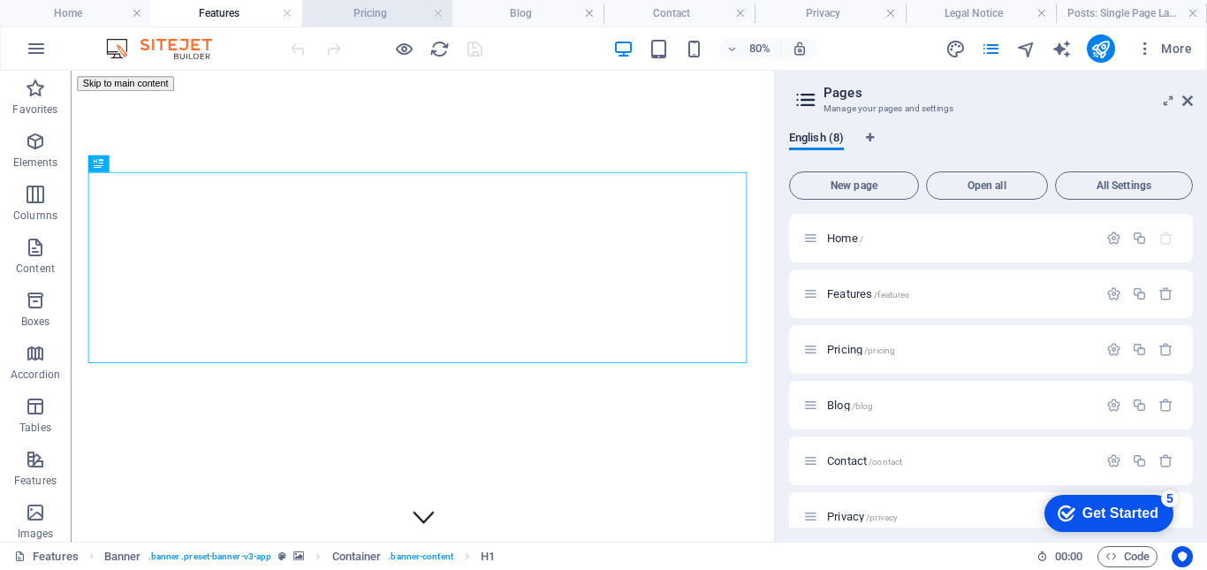
click at [368, 18] on h4 "Pricing" at bounding box center [377, 13] width 151 height 19
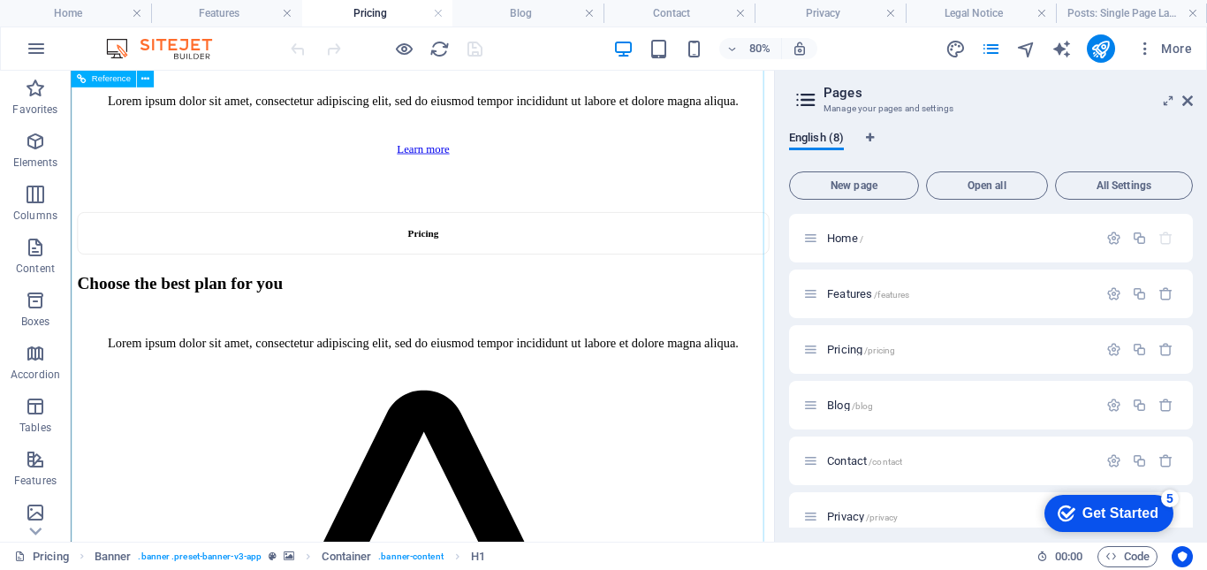
scroll to position [1237, 0]
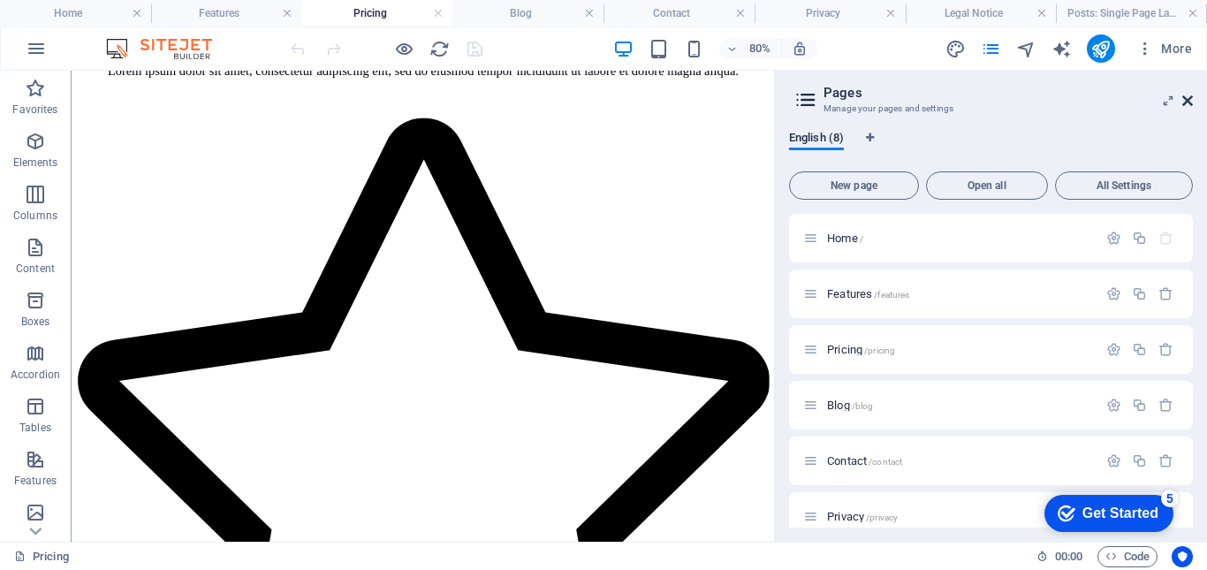
click at [1182, 105] on icon at bounding box center [1187, 101] width 11 height 14
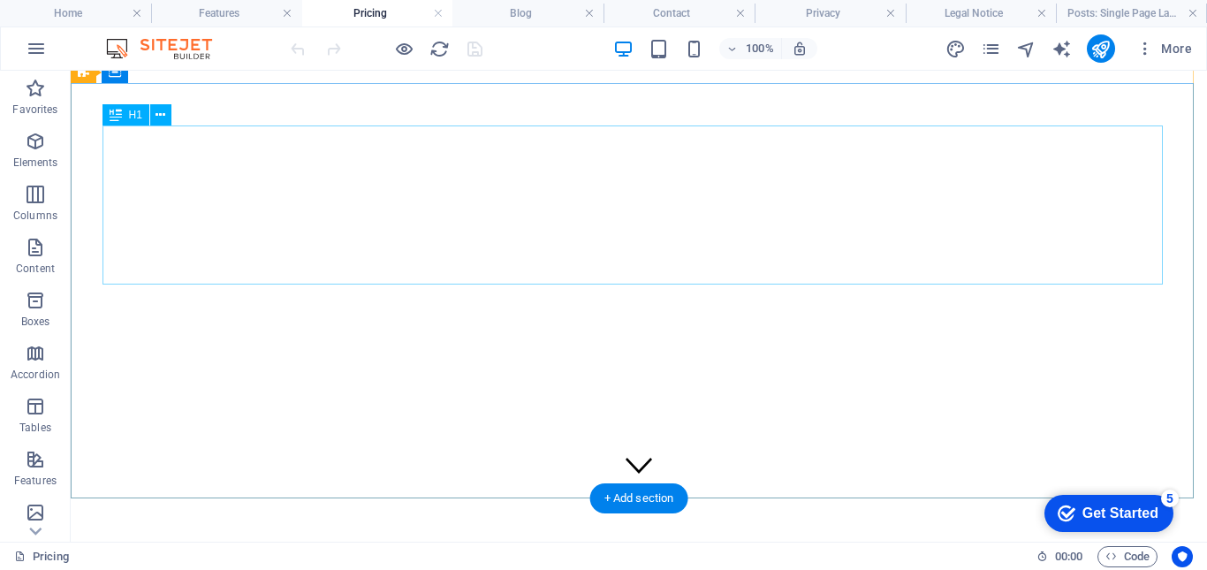
scroll to position [0, 0]
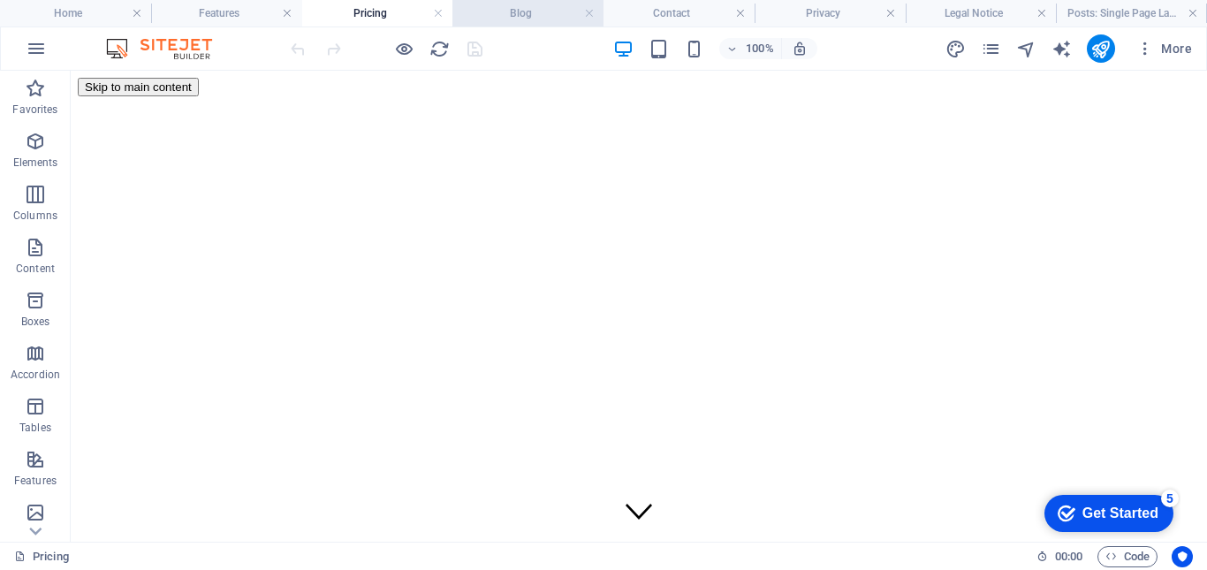
click at [547, 15] on h4 "Blog" at bounding box center [527, 13] width 151 height 19
click at [53, 53] on button "button" at bounding box center [36, 48] width 42 height 42
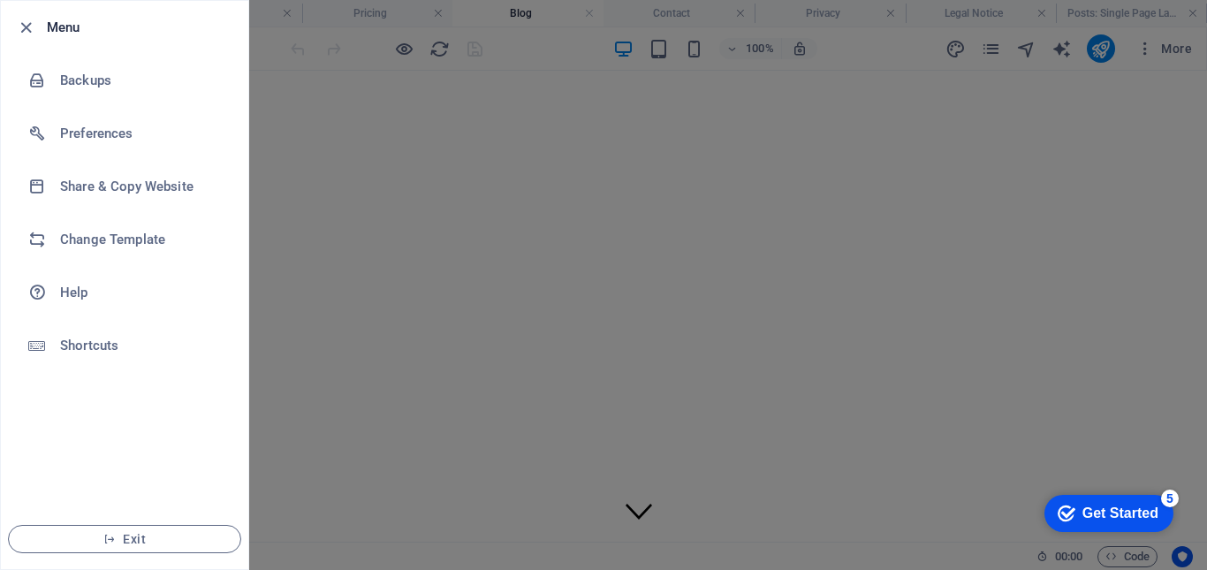
click at [330, 305] on div at bounding box center [603, 285] width 1207 height 570
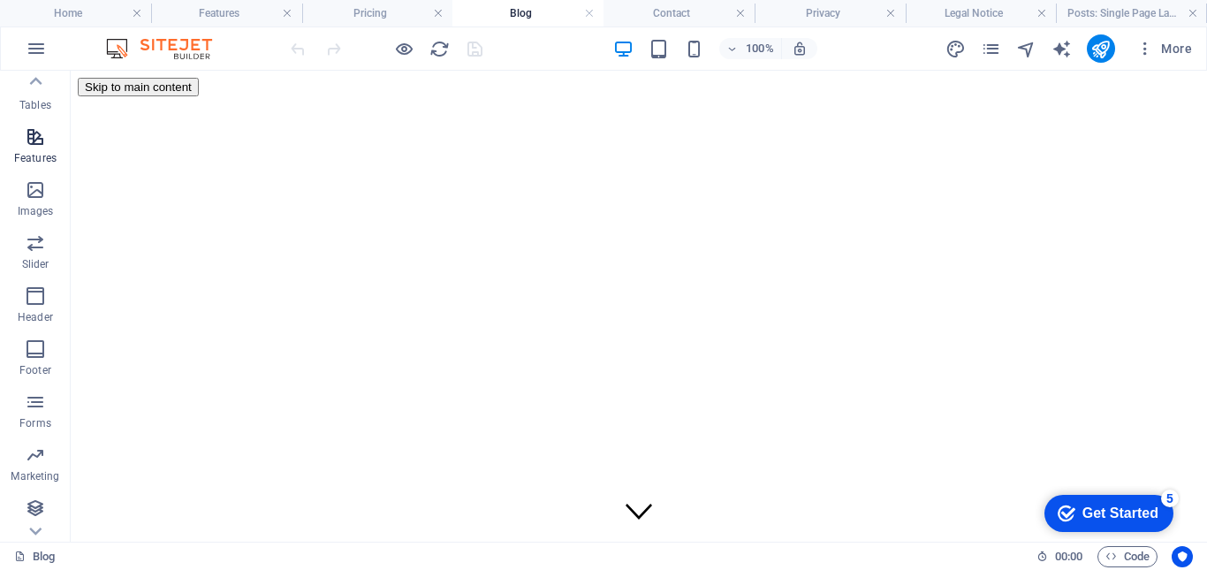
scroll to position [324, 0]
click at [42, 409] on icon "button" at bounding box center [35, 400] width 21 height 21
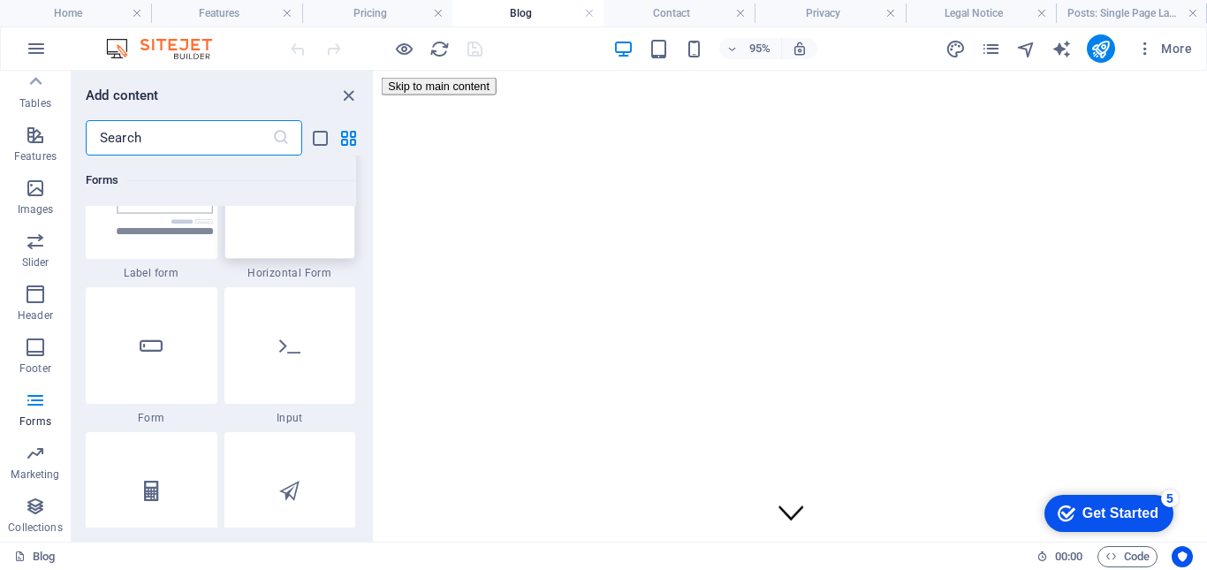
scroll to position [13342, 0]
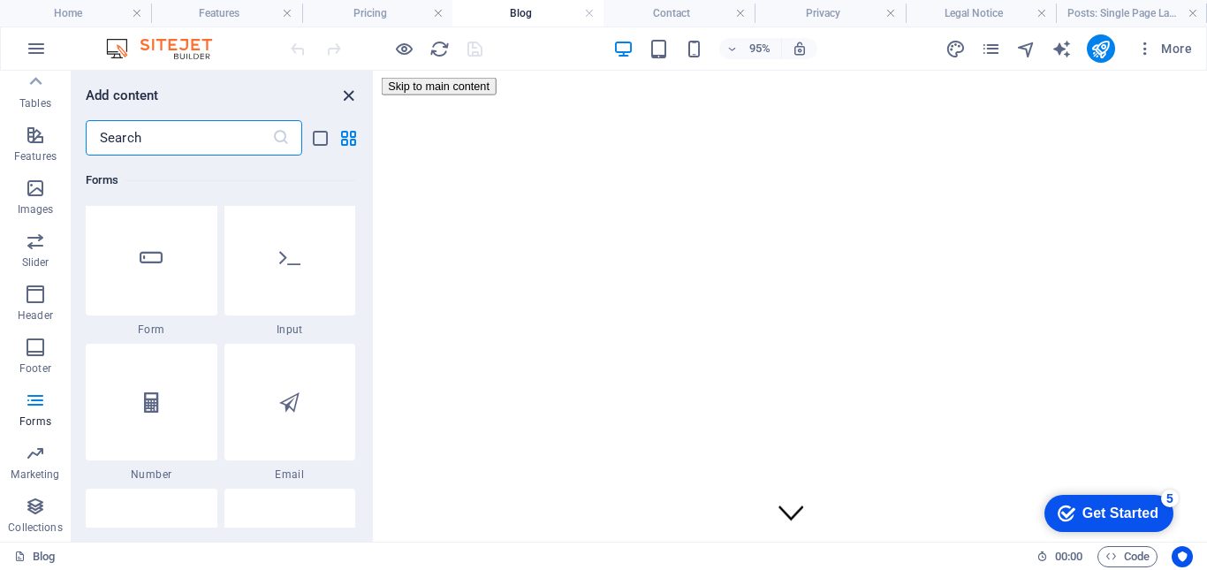
click at [348, 92] on icon "close panel" at bounding box center [348, 96] width 20 height 20
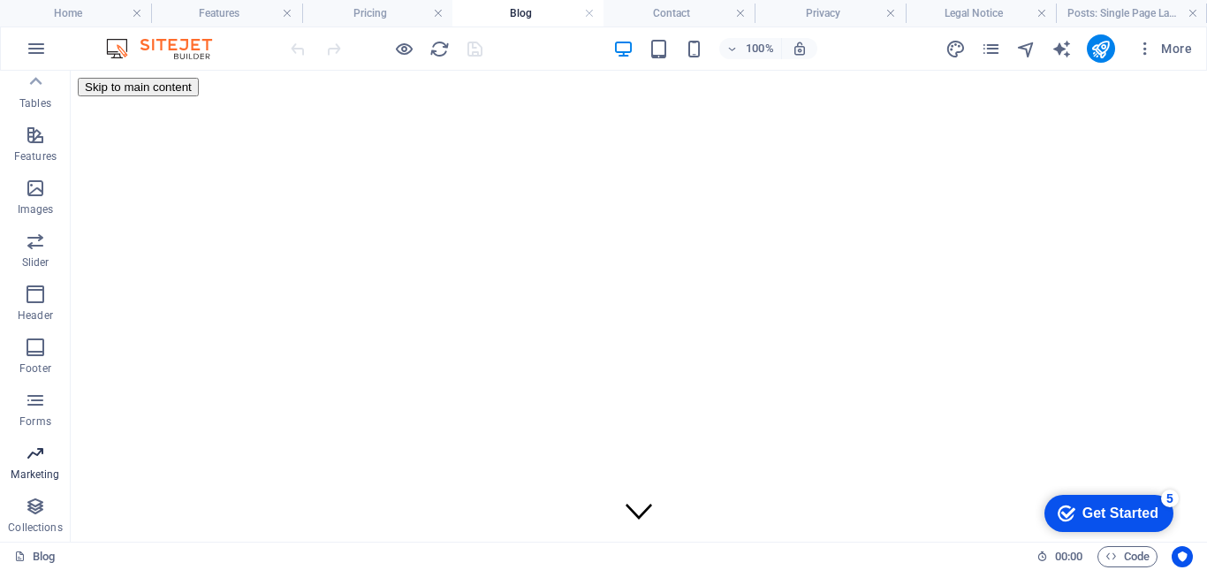
click at [39, 457] on icon "button" at bounding box center [35, 453] width 21 height 21
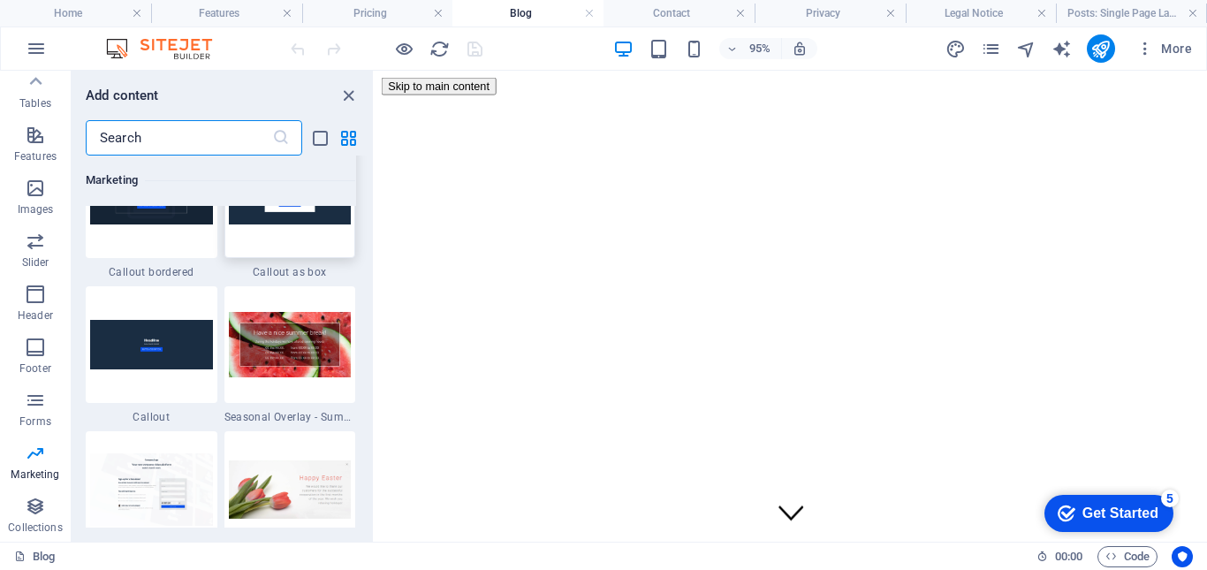
scroll to position [14657, 0]
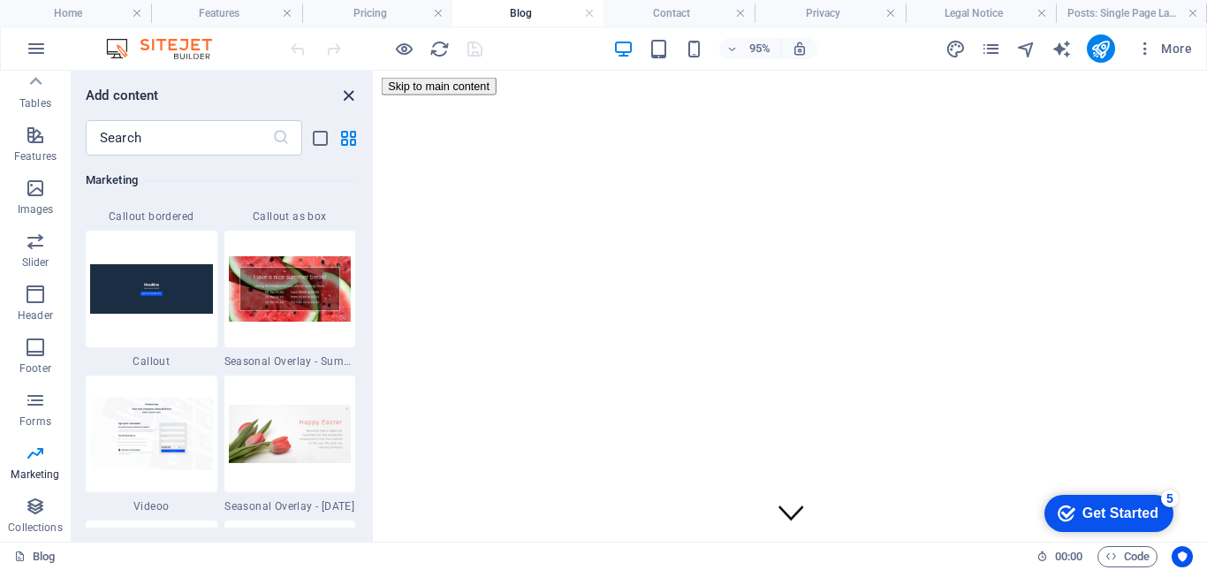
drag, startPoint x: 351, startPoint y: 92, endPoint x: 153, endPoint y: 232, distance: 242.7
click at [351, 92] on icon "close panel" at bounding box center [348, 96] width 20 height 20
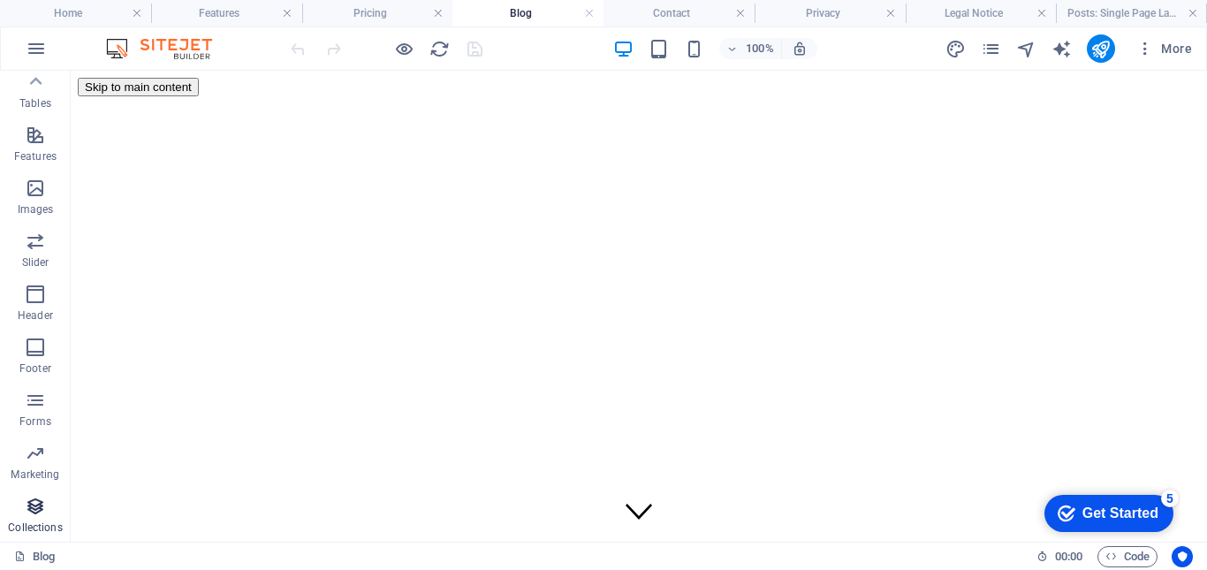
click at [38, 505] on icon "button" at bounding box center [35, 506] width 21 height 21
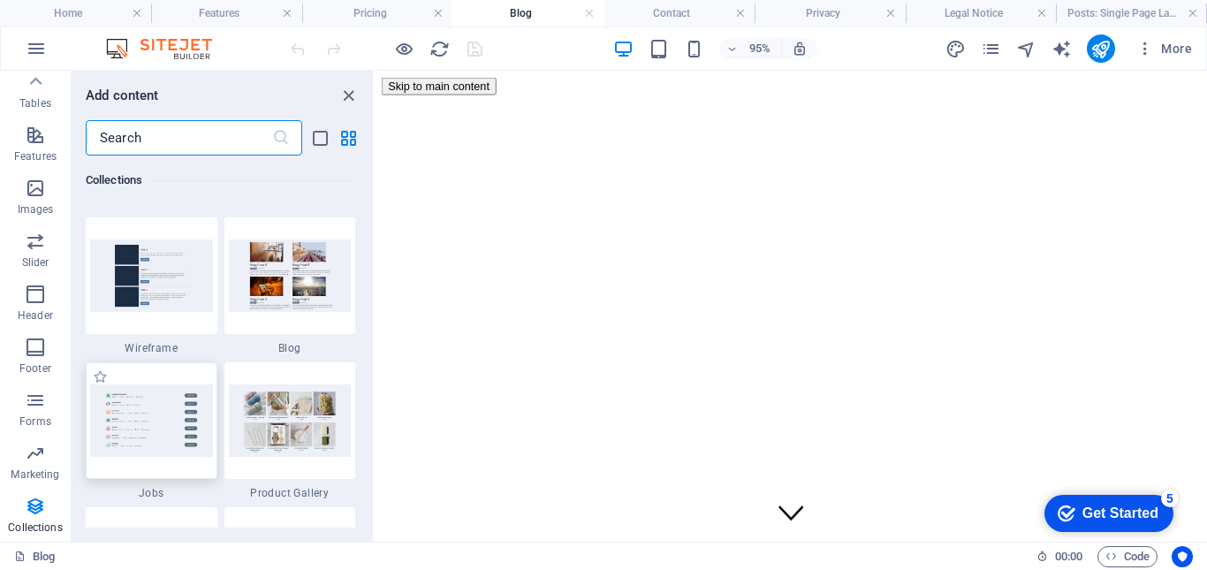
scroll to position [16174, 0]
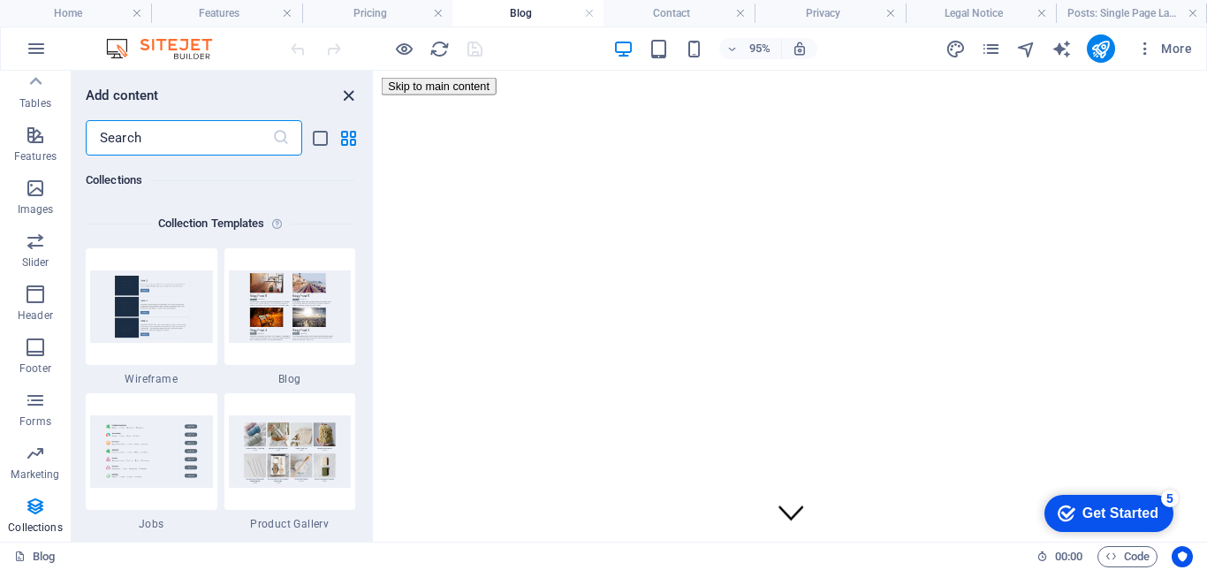
click at [346, 94] on icon "close panel" at bounding box center [348, 96] width 20 height 20
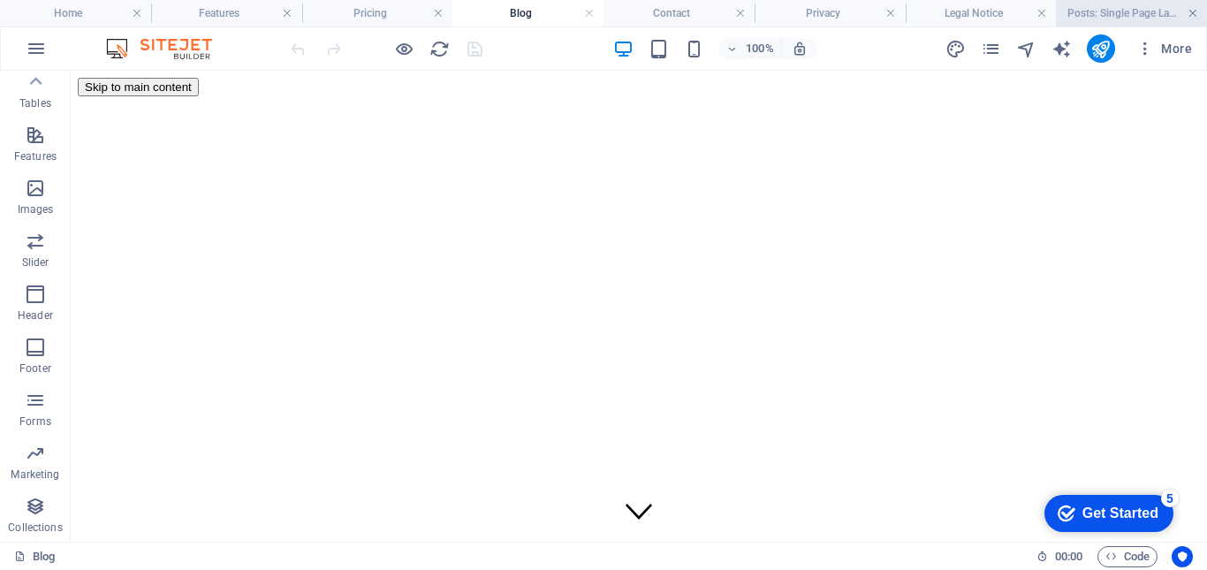
click at [1193, 9] on link at bounding box center [1193, 13] width 11 height 17
